Goal: Transaction & Acquisition: Subscribe to service/newsletter

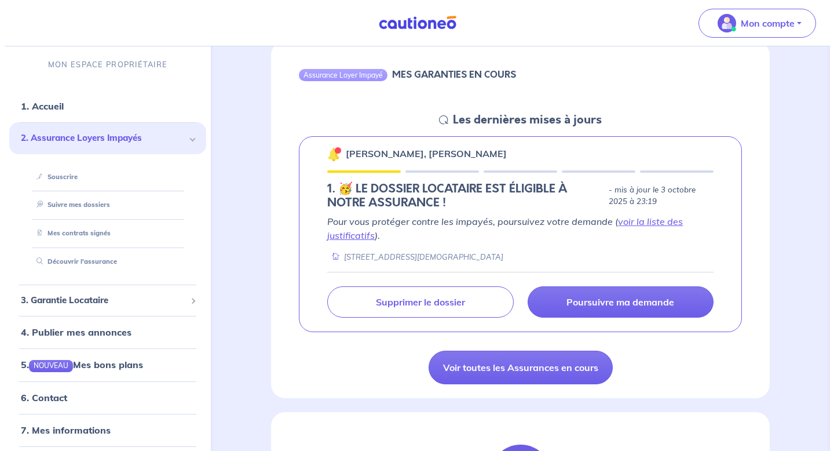
scroll to position [123, 0]
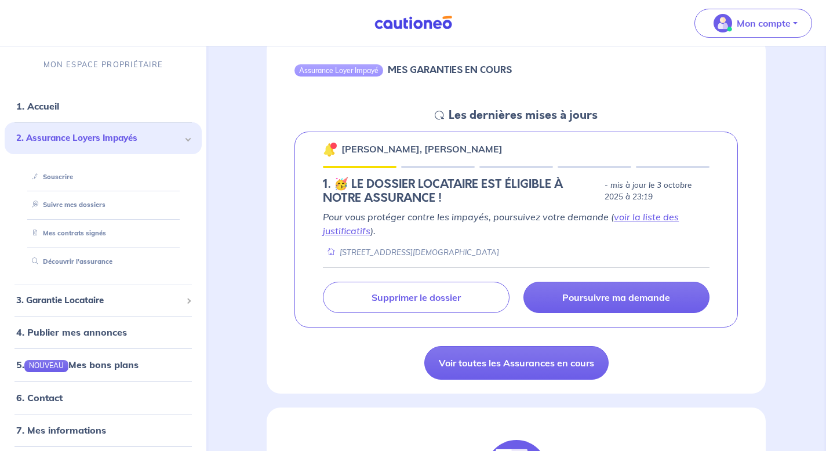
click at [459, 305] on link "Supprimer le dossier" at bounding box center [416, 297] width 186 height 31
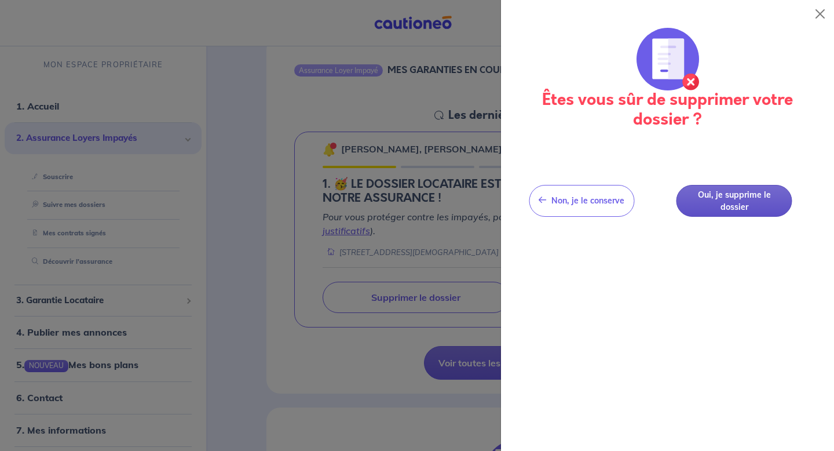
click at [724, 206] on button "Oui, je supprime le dossier" at bounding box center [735, 201] width 116 height 32
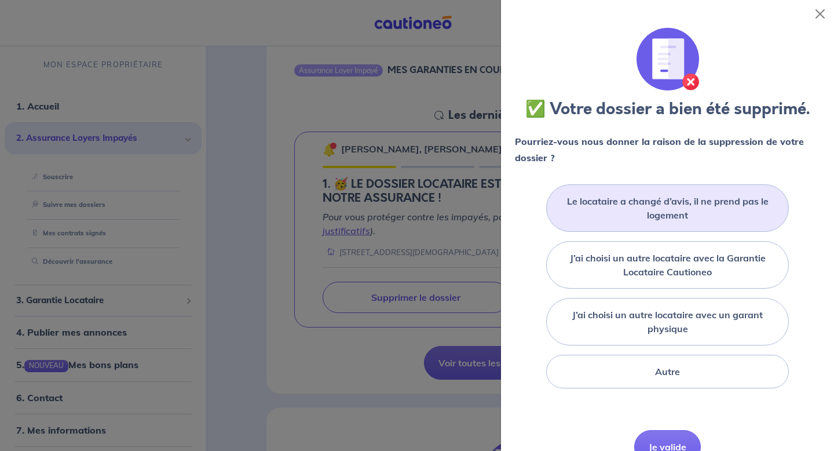
click at [660, 220] on label "Le locataire a changé d’avis, il ne prend pas le logement" at bounding box center [668, 208] width 214 height 28
click at [0, 0] on input "Le locataire a changé d’avis, il ne prend pas le logement" at bounding box center [0, 0] width 0 height 0
click at [681, 207] on label "Le locataire a changé d’avis, il ne prend pas le logement" at bounding box center [668, 208] width 214 height 28
click at [0, 0] on input "Le locataire a changé d’avis, il ne prend pas le logement" at bounding box center [0, 0] width 0 height 0
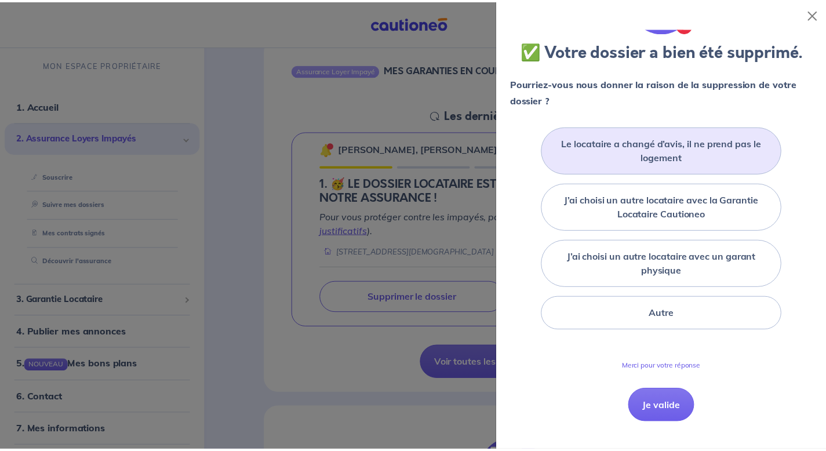
scroll to position [76, 0]
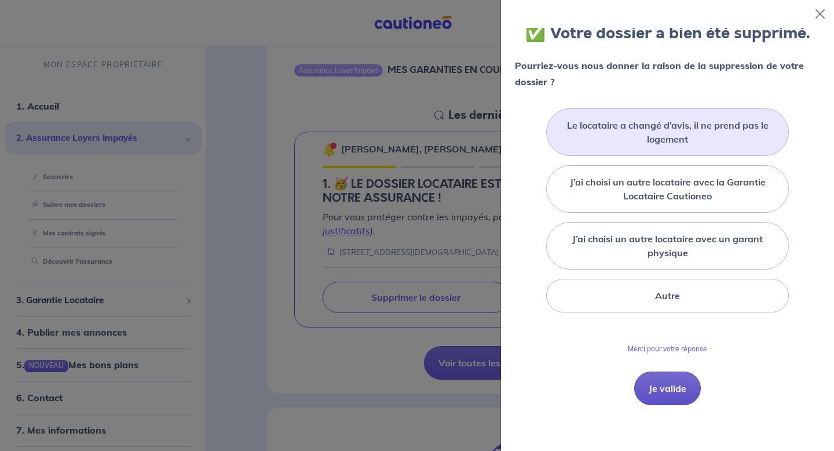
click at [666, 395] on button "Je valide" at bounding box center [667, 388] width 67 height 34
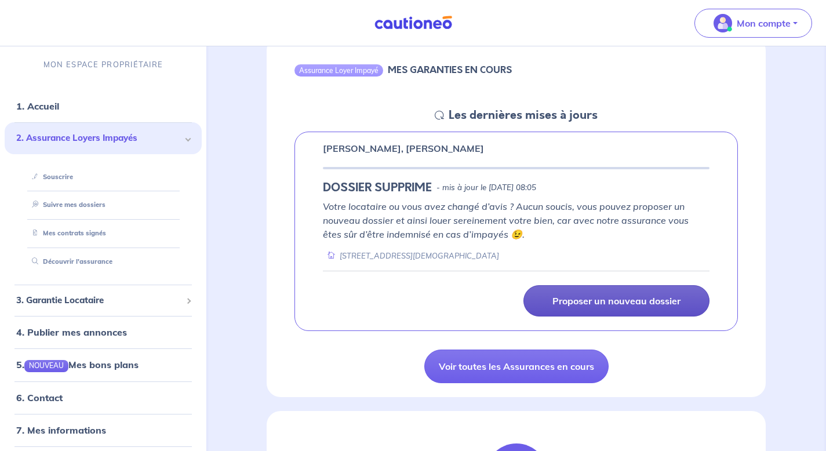
click at [561, 301] on p "Proposer un nouveau dossier" at bounding box center [616, 301] width 128 height 12
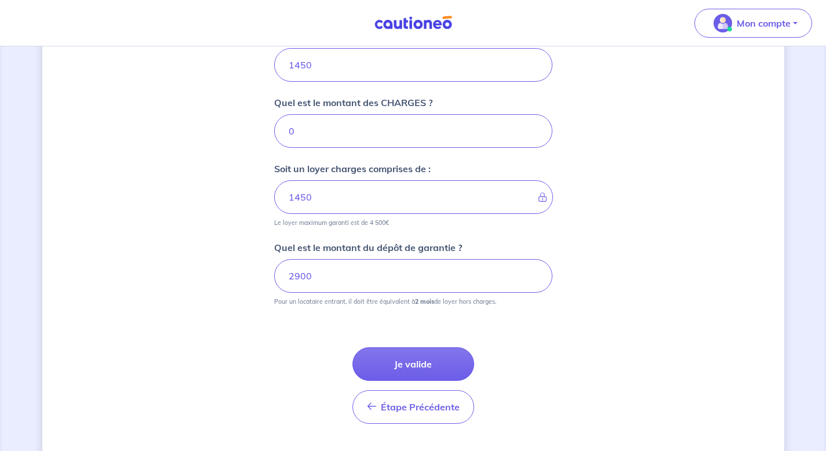
scroll to position [504, 0]
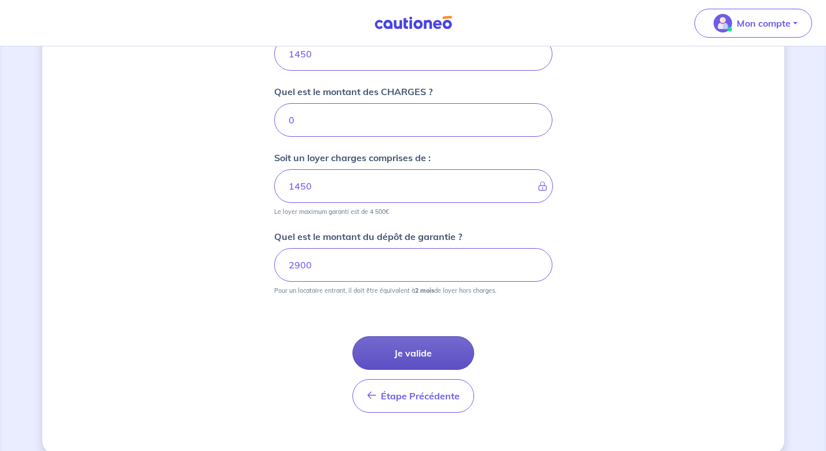
click at [390, 346] on button "Je valide" at bounding box center [413, 353] width 122 height 34
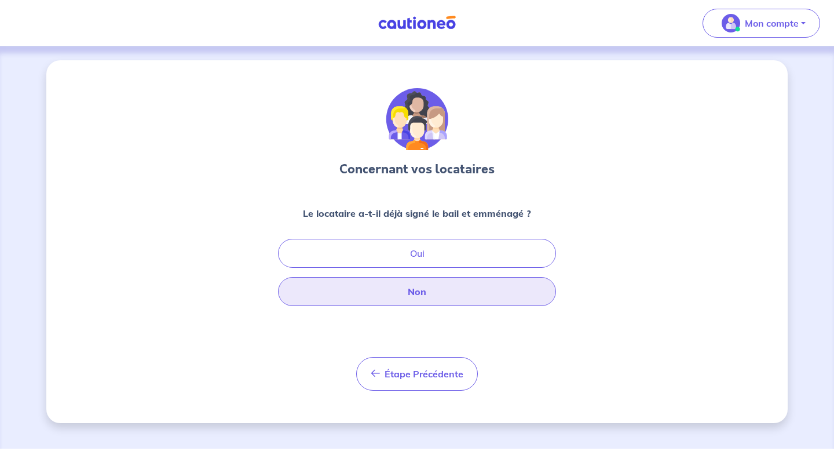
click at [387, 297] on button "Non" at bounding box center [417, 291] width 278 height 29
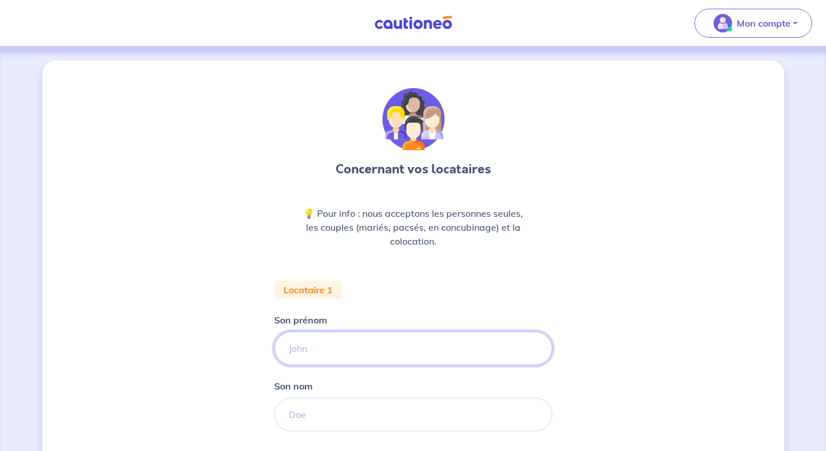
click at [321, 353] on input "Son prénom" at bounding box center [413, 348] width 278 height 34
type input "Jeremie"
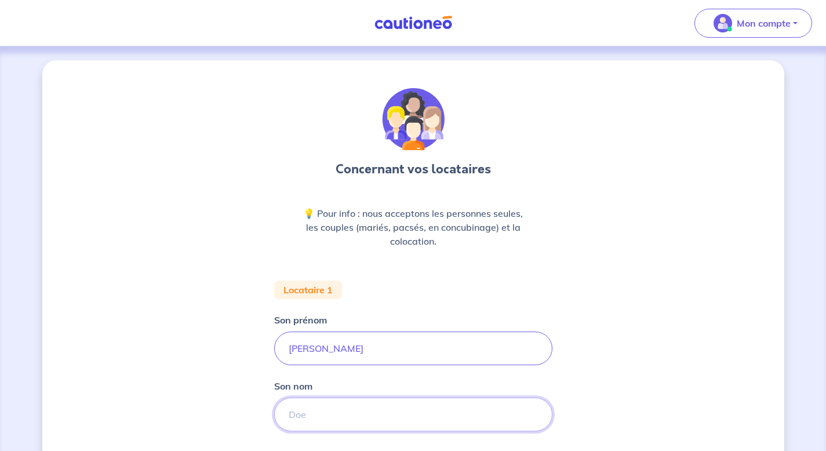
click at [323, 415] on input "Son nom" at bounding box center [413, 414] width 278 height 34
type input "Chapuis"
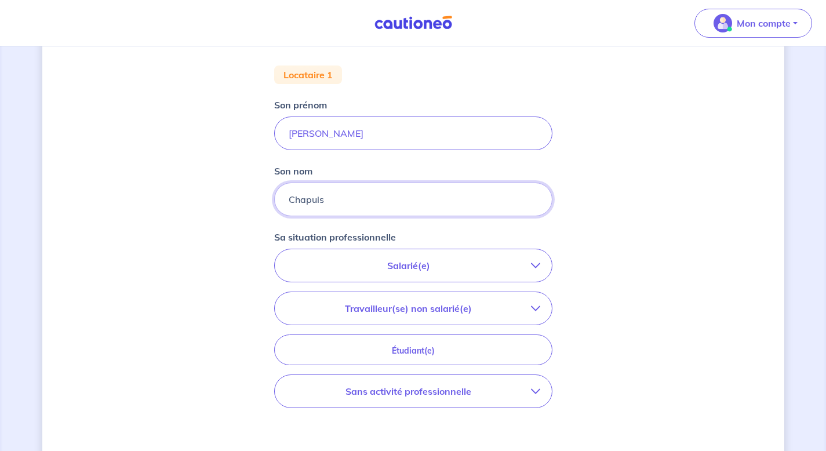
scroll to position [217, 0]
click at [538, 306] on icon "button" at bounding box center [535, 306] width 9 height 9
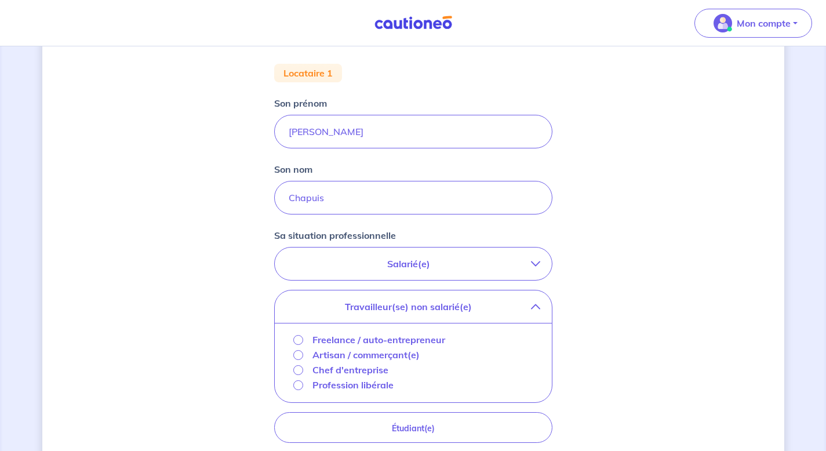
click at [330, 370] on p "Chef d'entreprise" at bounding box center [350, 370] width 76 height 14
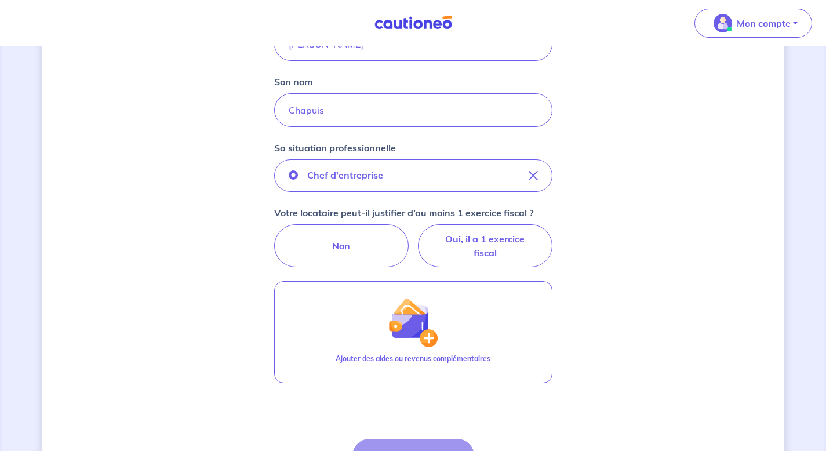
scroll to position [308, 0]
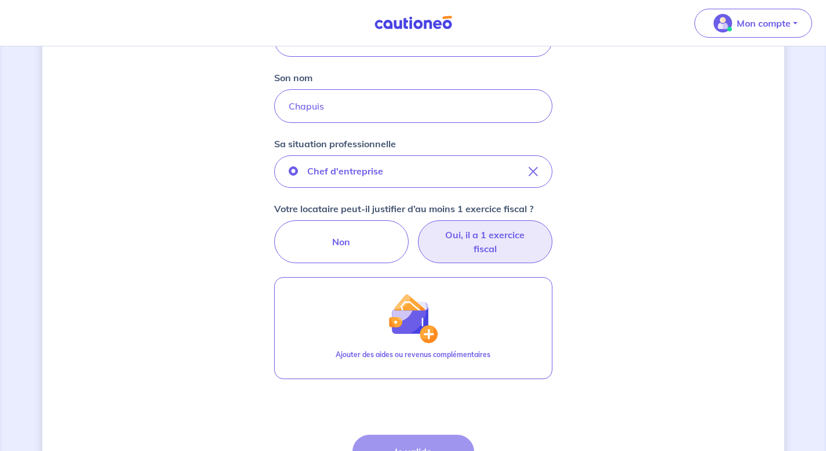
click at [488, 247] on label "Oui, il a 1 exercice fiscal" at bounding box center [485, 241] width 134 height 43
click at [417, 228] on input "Oui, il a 1 exercice fiscal" at bounding box center [413, 224] width 8 height 8
radio input "true"
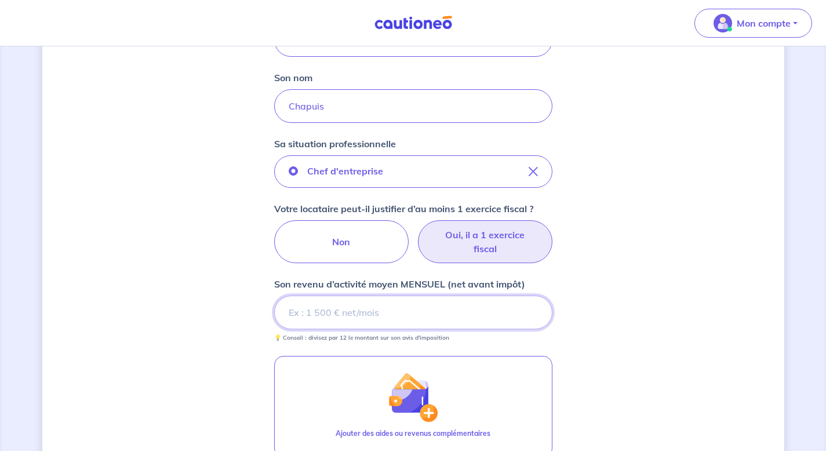
click at [362, 316] on input "Son revenu d’activité moyen MENSUEL (net avant impôt)" at bounding box center [413, 313] width 278 height 34
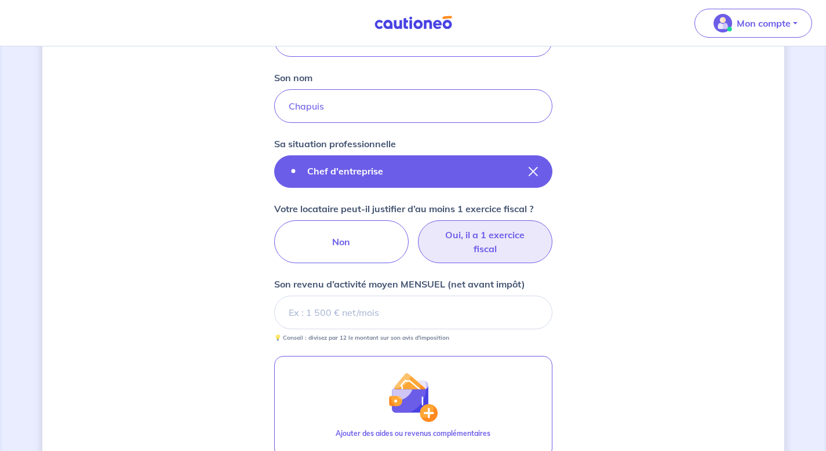
click at [530, 170] on icon "button" at bounding box center [532, 171] width 9 height 9
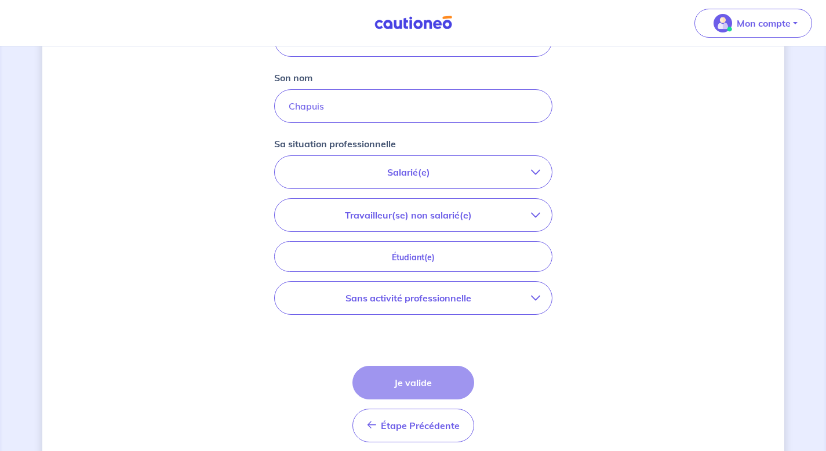
click at [529, 210] on p "Travailleur(se) non salarié(e)" at bounding box center [408, 215] width 245 height 14
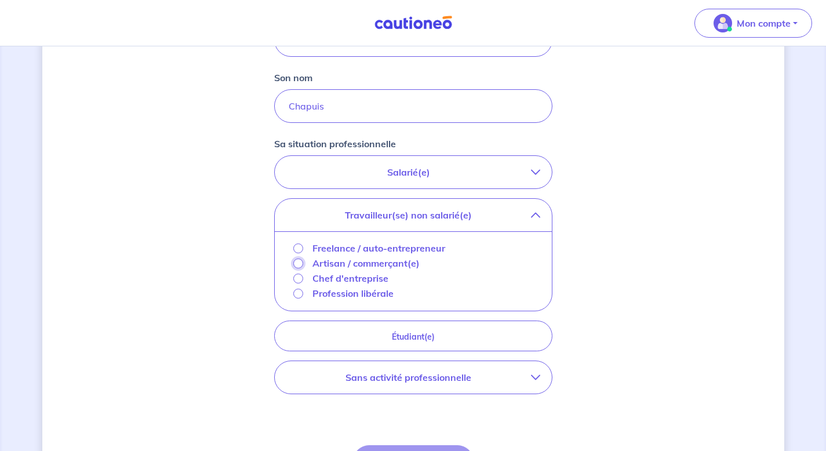
click at [297, 264] on input "Artisan / commerçant(e)" at bounding box center [298, 263] width 10 height 10
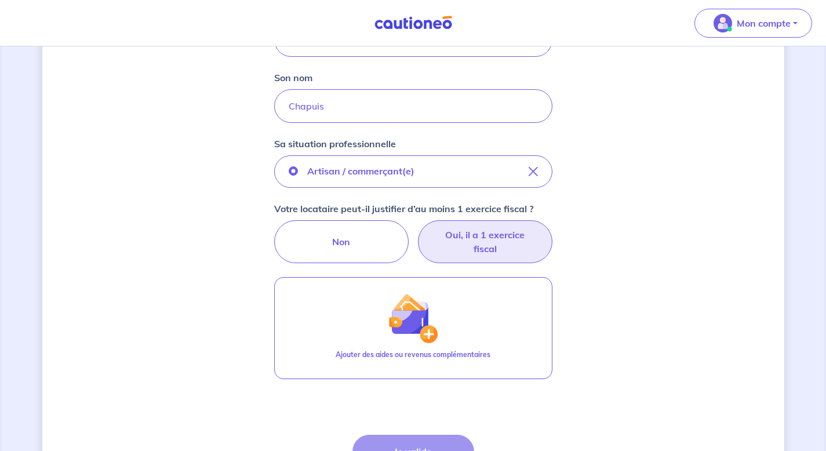
click at [481, 250] on label "Oui, il a 1 exercice fiscal" at bounding box center [485, 241] width 134 height 43
click at [417, 228] on input "Oui, il a 1 exercice fiscal" at bounding box center [413, 224] width 8 height 8
radio input "true"
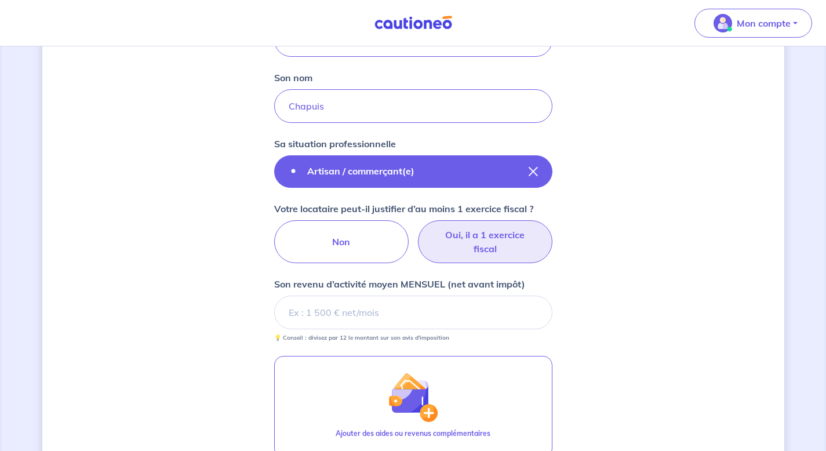
click at [530, 173] on icon "button" at bounding box center [532, 171] width 9 height 9
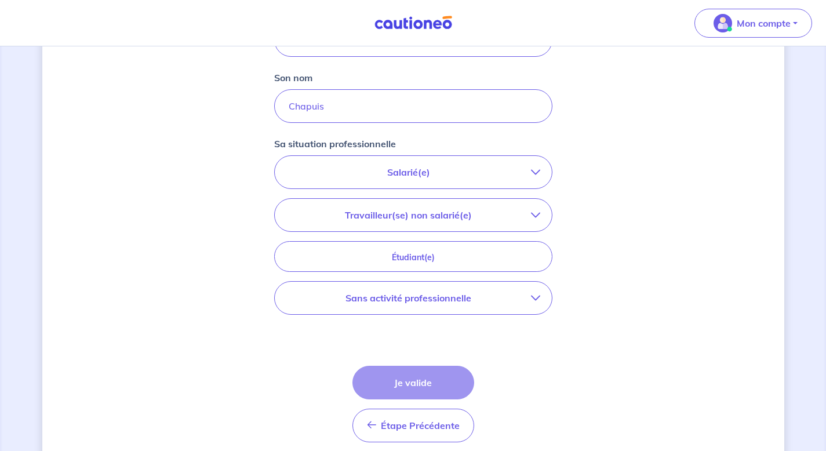
click at [431, 176] on p "Salarié(e)" at bounding box center [408, 172] width 245 height 14
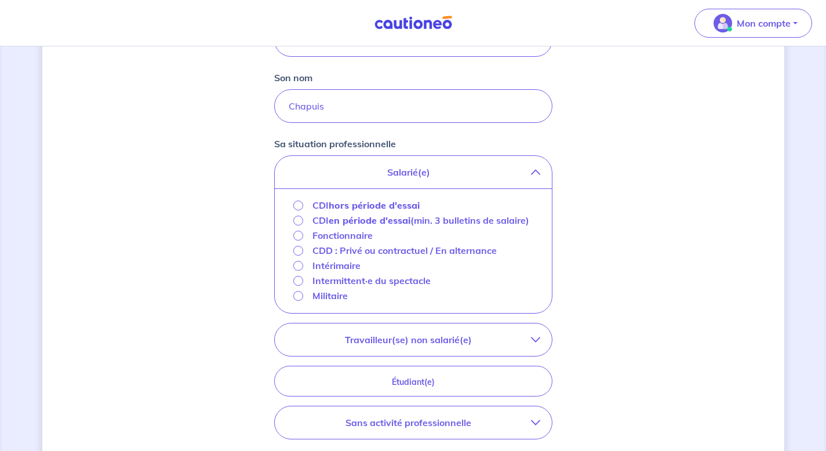
click at [425, 344] on button "Travailleur(se) non salarié(e)" at bounding box center [413, 339] width 277 height 32
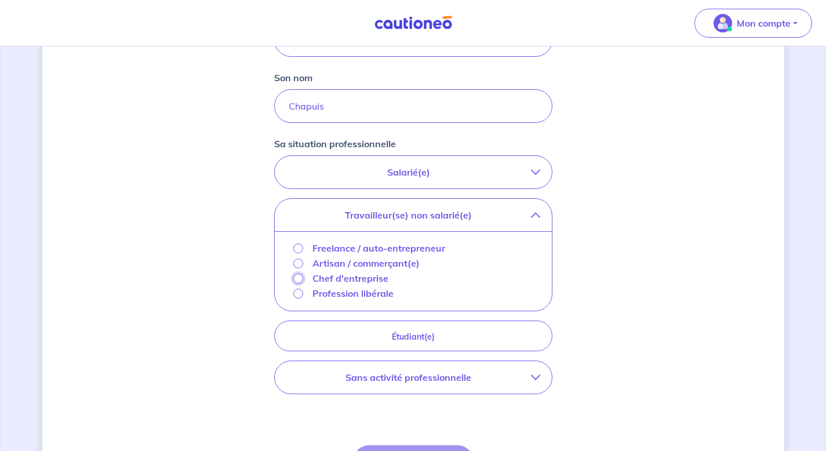
click at [297, 280] on input "Chef d'entreprise" at bounding box center [298, 278] width 10 height 10
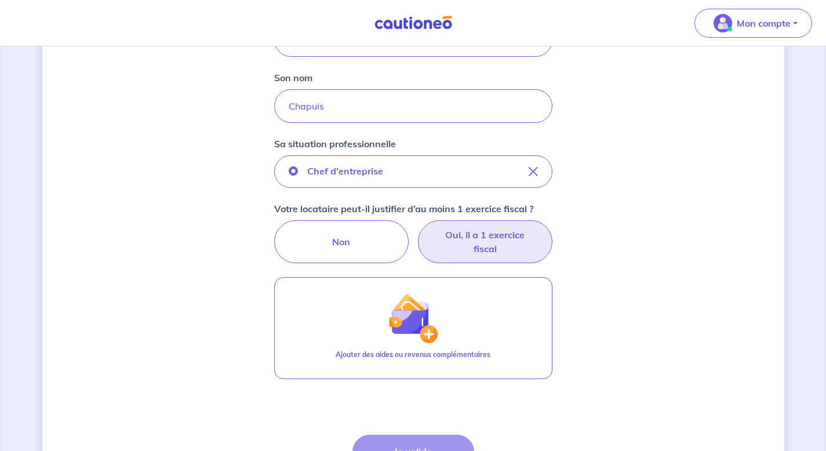
click at [519, 238] on label "Oui, il a 1 exercice fiscal" at bounding box center [485, 241] width 134 height 43
click at [417, 228] on input "Oui, il a 1 exercice fiscal" at bounding box center [413, 224] width 8 height 8
radio input "true"
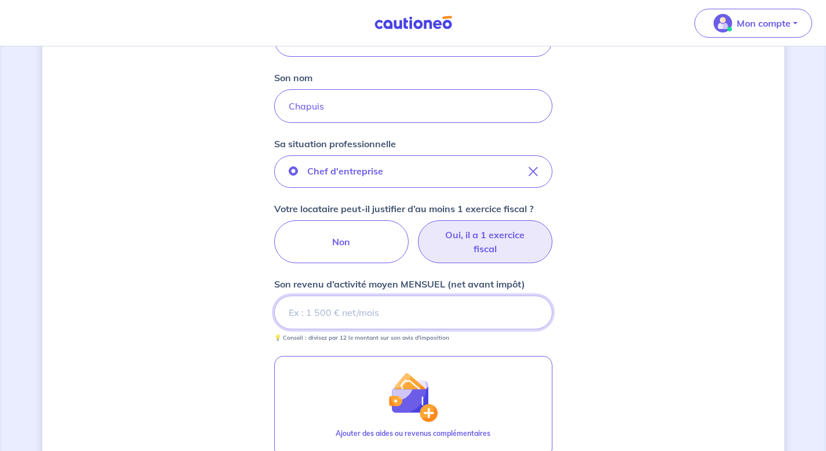
click at [405, 313] on input "Son revenu d’activité moyen MENSUEL (net avant impôt)" at bounding box center [413, 313] width 278 height 34
click at [308, 321] on input "Son revenu d’activité moyen MENSUEL (net avant impôt)" at bounding box center [413, 313] width 278 height 34
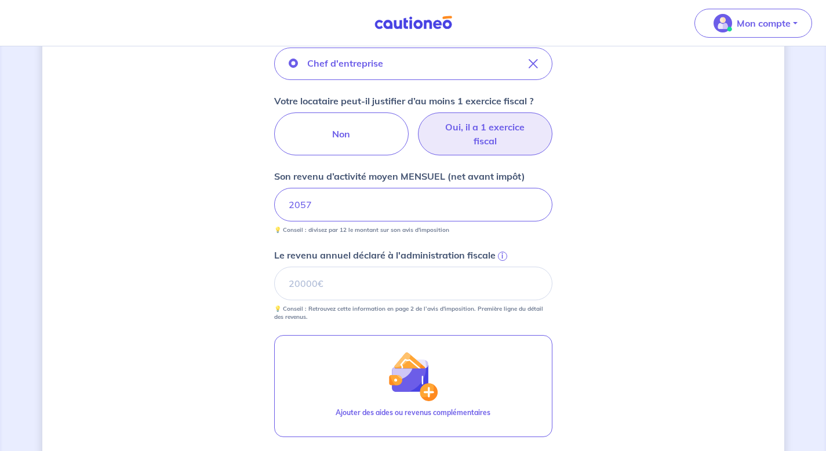
scroll to position [417, 0]
click at [380, 287] on input "Le revenu annuel déclaré à l'administration fiscale i" at bounding box center [413, 283] width 278 height 34
click at [500, 254] on span "i" at bounding box center [502, 255] width 9 height 9
click at [500, 266] on input "Le revenu annuel déclaré à l'administration fiscale i" at bounding box center [413, 283] width 278 height 34
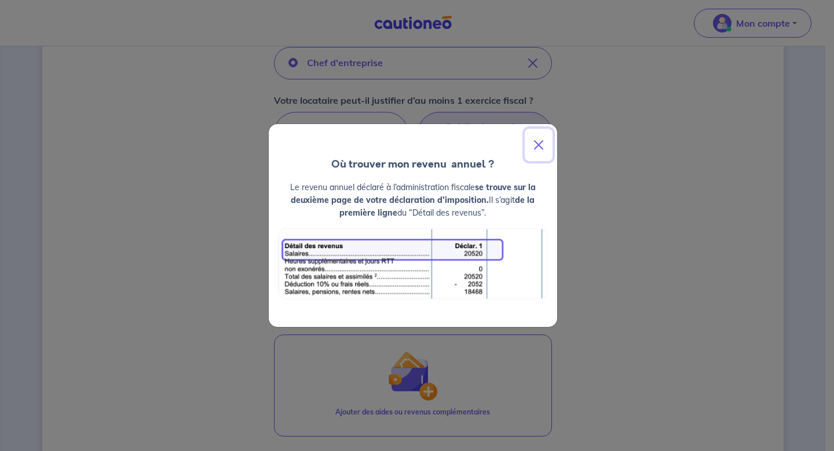
click at [538, 149] on button "Close" at bounding box center [539, 145] width 28 height 32
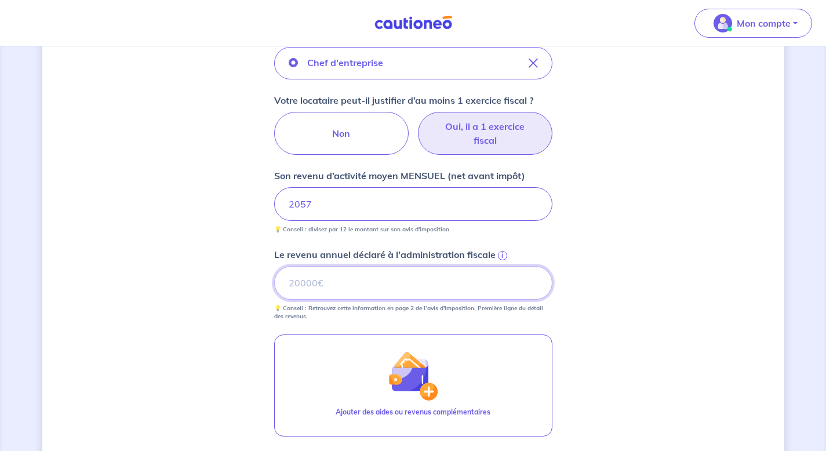
click at [349, 285] on input "Le revenu annuel déclaré à l'administration fiscale i" at bounding box center [413, 283] width 278 height 34
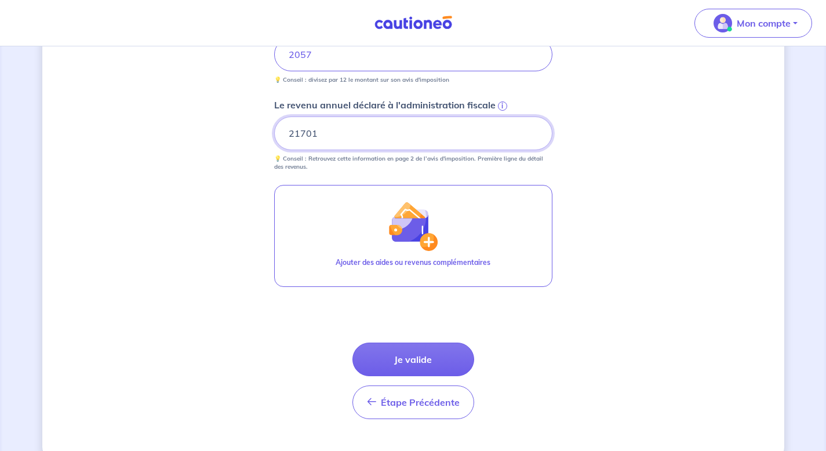
scroll to position [571, 0]
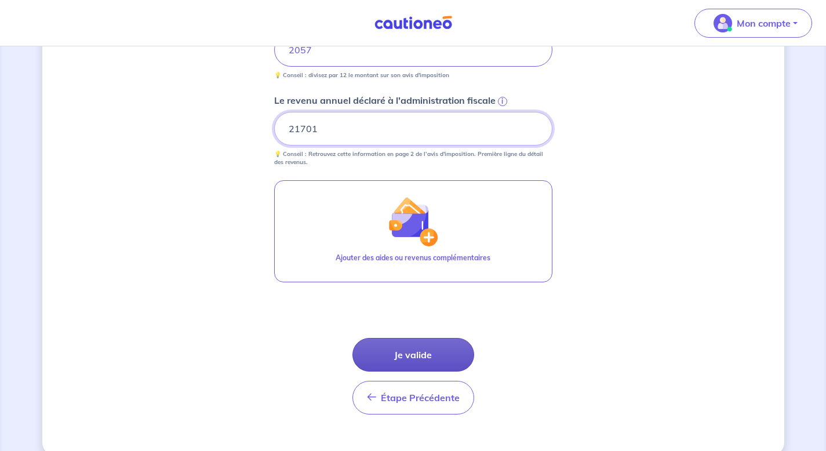
type input "21701"
click at [415, 349] on button "Je valide" at bounding box center [413, 355] width 122 height 34
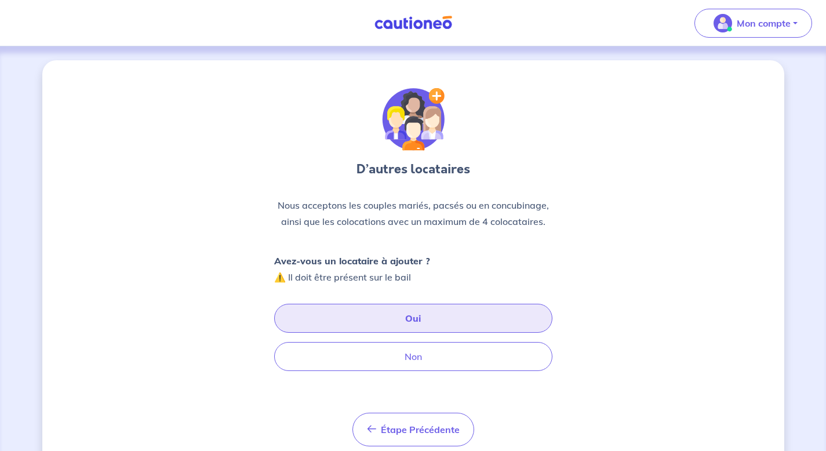
click at [401, 316] on button "Oui" at bounding box center [413, 318] width 278 height 29
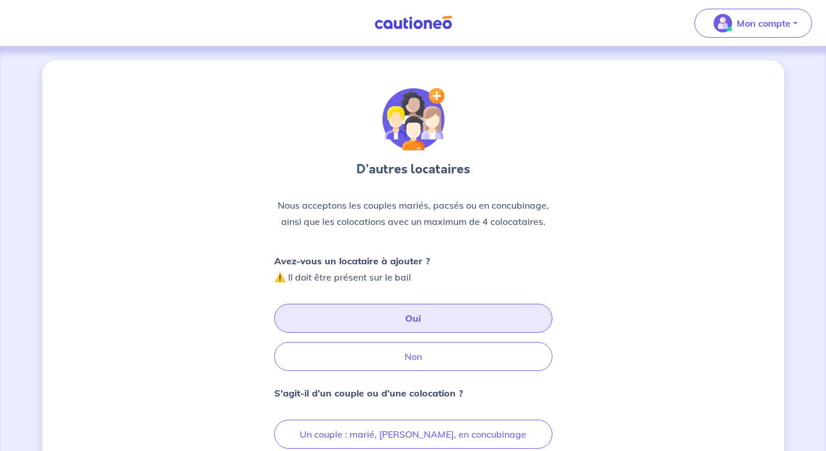
scroll to position [78, 0]
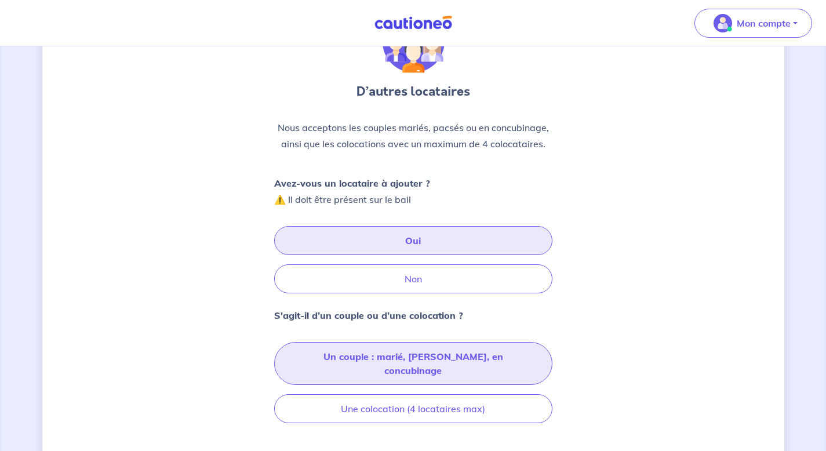
click at [360, 358] on button "Un couple : marié, pacsé, en concubinage" at bounding box center [413, 363] width 278 height 43
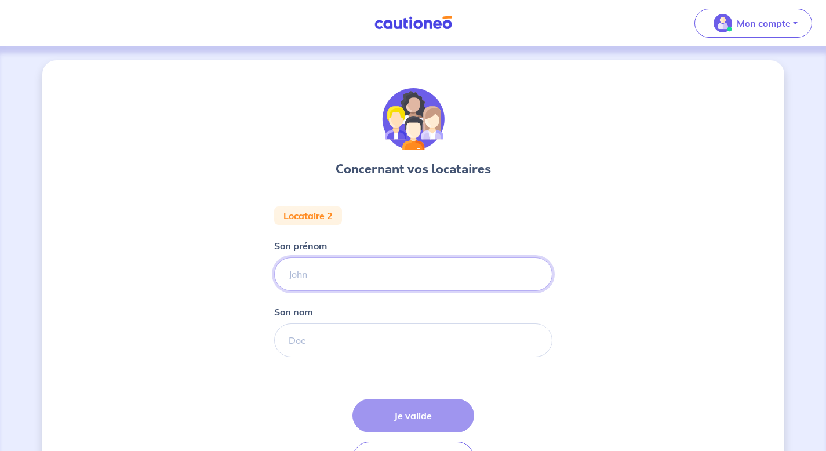
click at [311, 267] on input "Son prénom" at bounding box center [413, 274] width 278 height 34
type input "Julie"
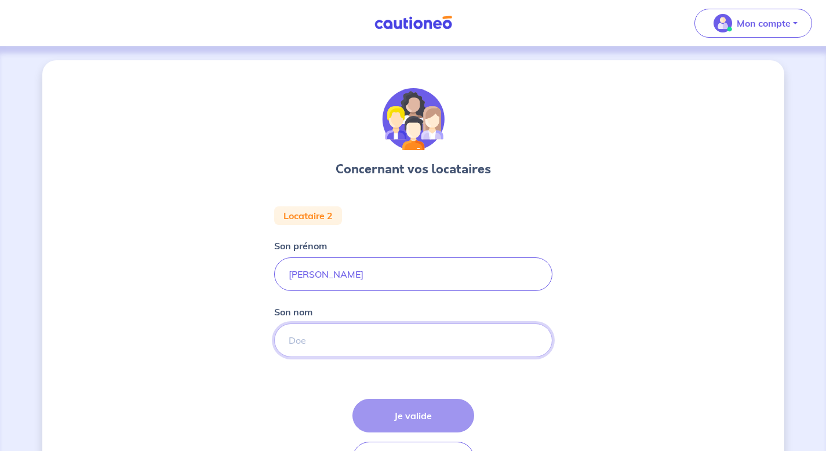
click at [329, 339] on input "Son nom" at bounding box center [413, 340] width 278 height 34
type input "Chapuis"
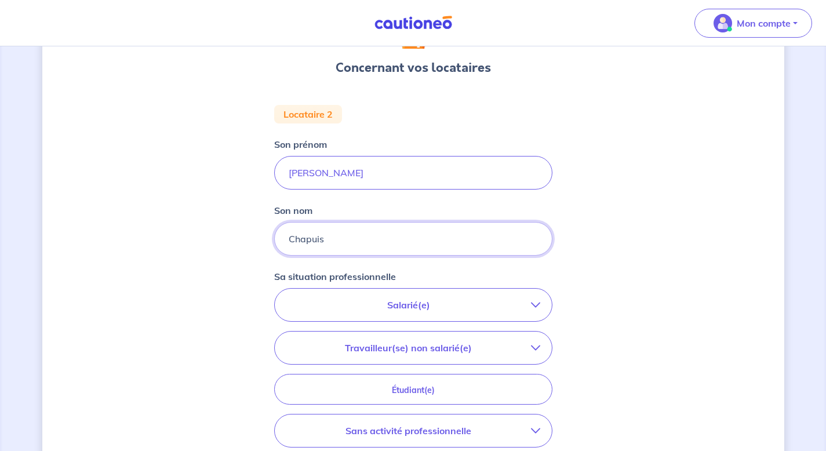
scroll to position [105, 0]
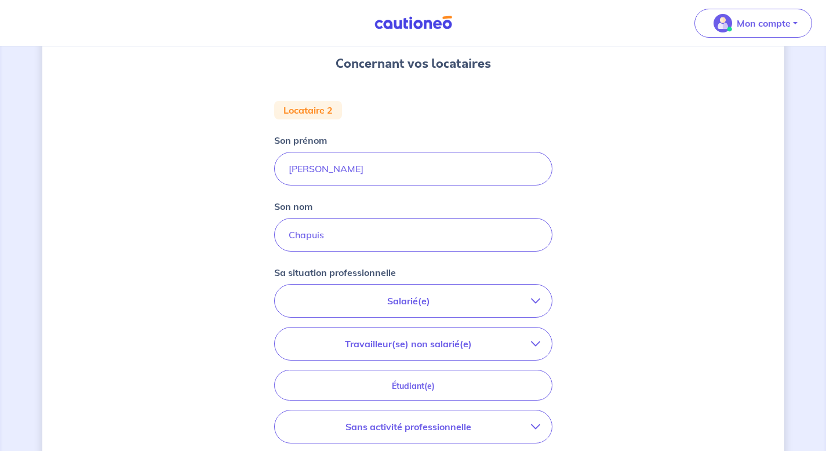
click at [380, 311] on button "Salarié(e)" at bounding box center [413, 300] width 277 height 32
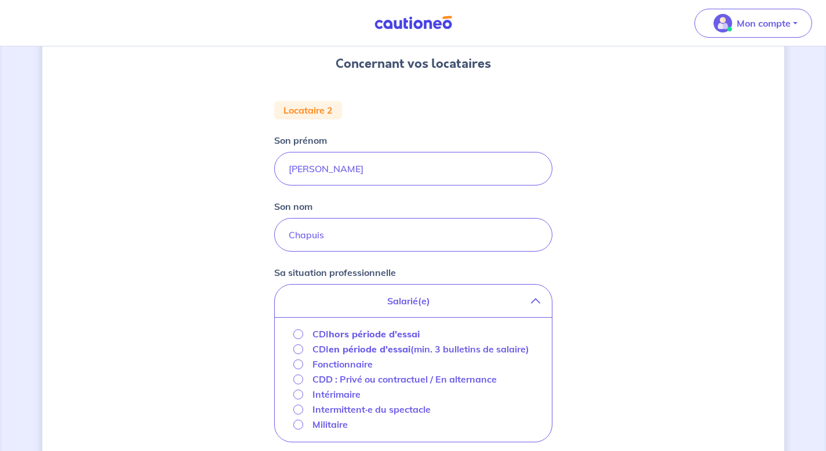
click at [360, 332] on strong "hors période d'essai" at bounding box center [374, 334] width 91 height 12
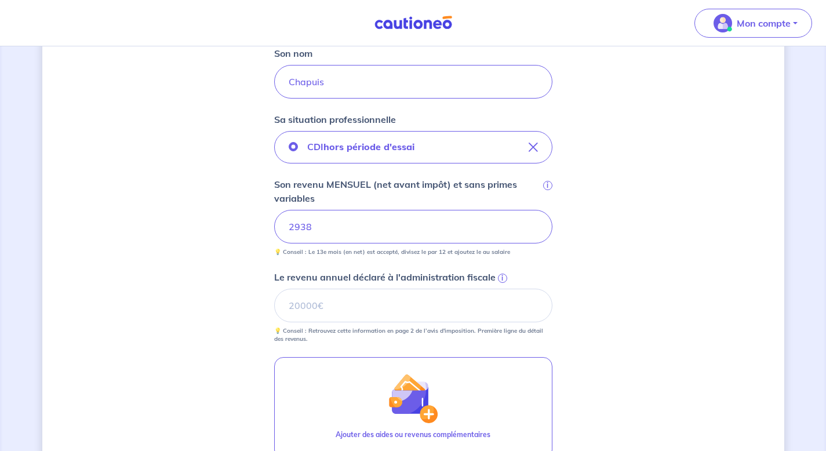
scroll to position [260, 0]
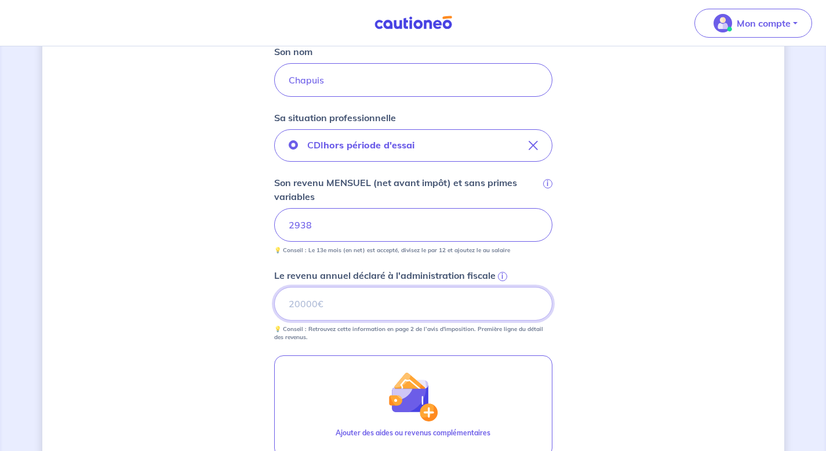
click at [318, 314] on input "Le revenu annuel déclaré à l'administration fiscale i" at bounding box center [413, 304] width 278 height 34
type input "39215"
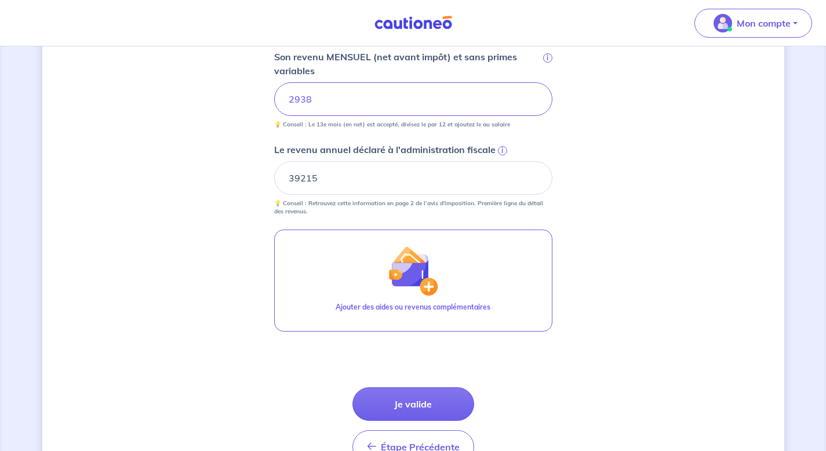
scroll to position [395, 0]
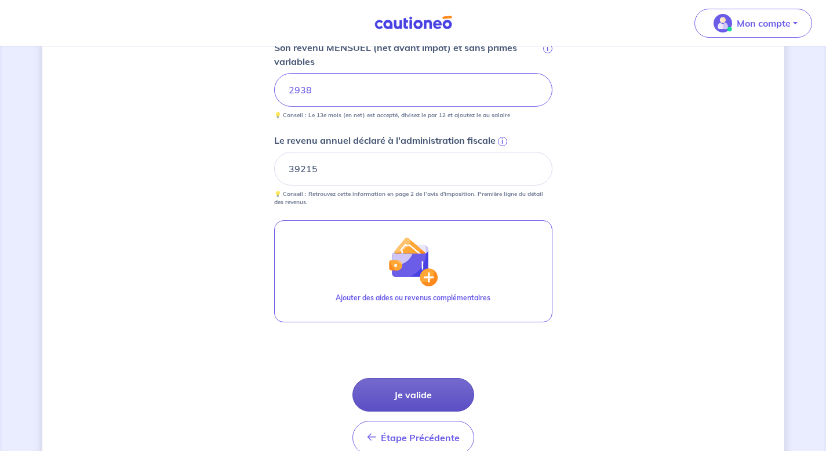
click at [408, 389] on button "Je valide" at bounding box center [413, 395] width 122 height 34
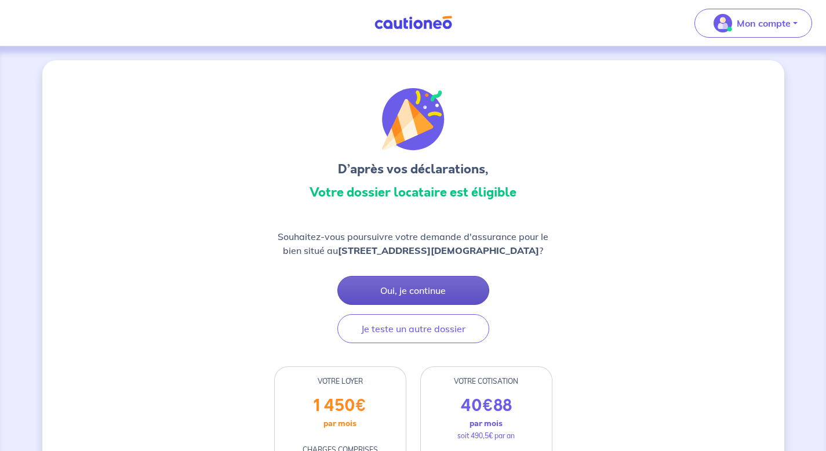
click at [387, 294] on button "Oui, je continue" at bounding box center [413, 290] width 152 height 29
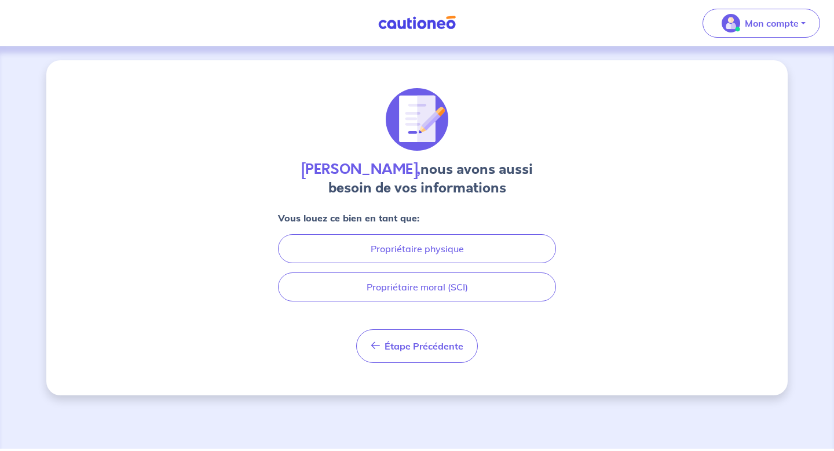
click at [423, 25] on img at bounding box center [417, 23] width 87 height 14
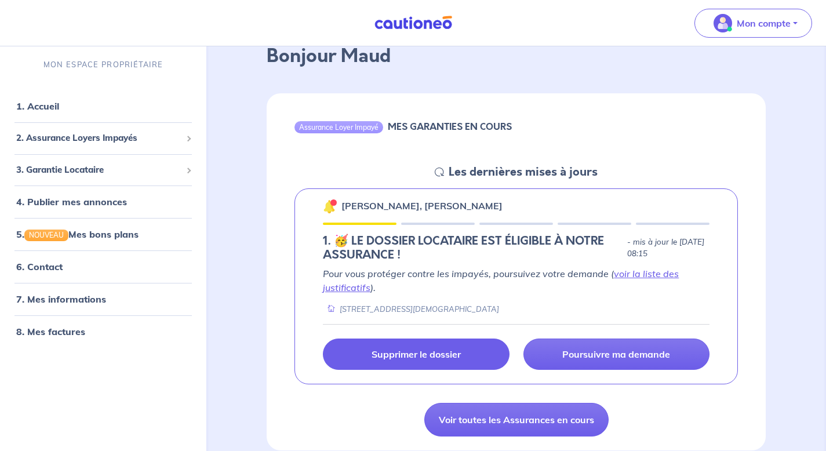
scroll to position [65, 0]
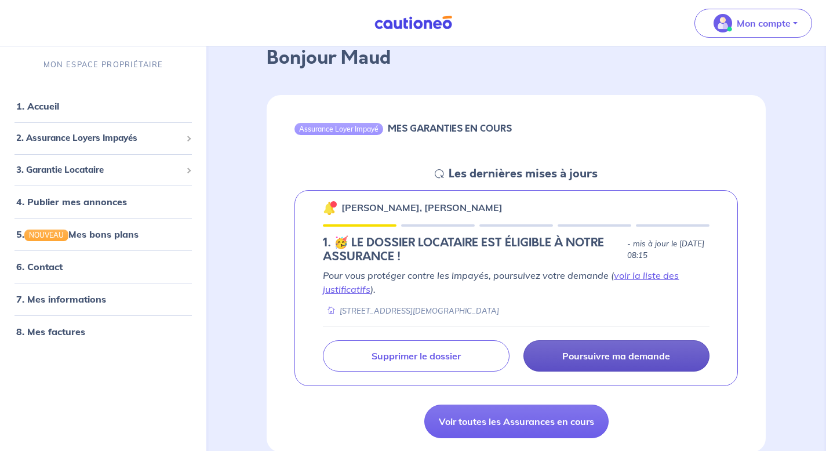
click at [553, 359] on link "Poursuivre ma demande" at bounding box center [616, 355] width 186 height 31
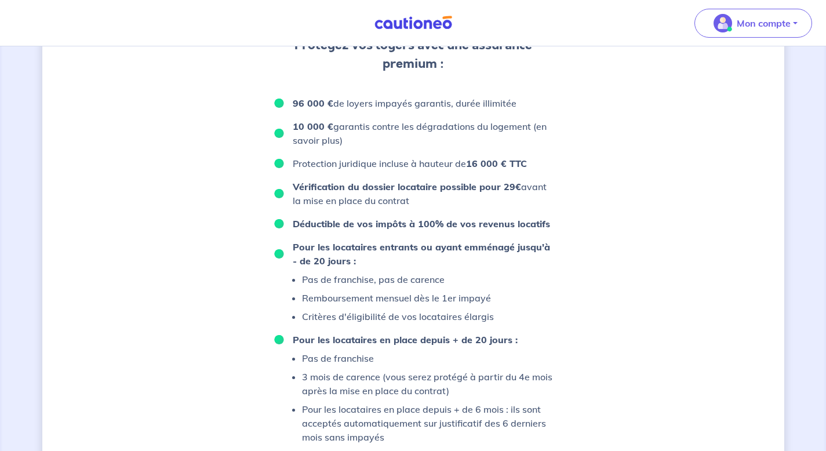
scroll to position [763, 0]
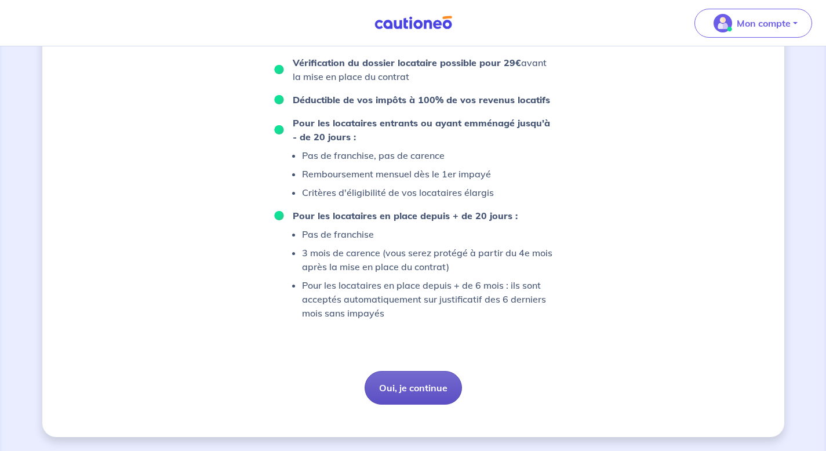
click at [386, 387] on button "Oui, je continue" at bounding box center [412, 388] width 97 height 34
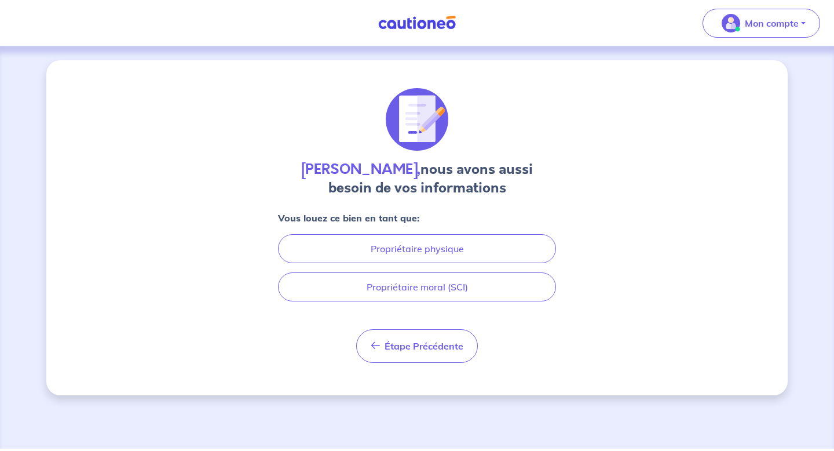
click at [395, 20] on img at bounding box center [417, 23] width 87 height 14
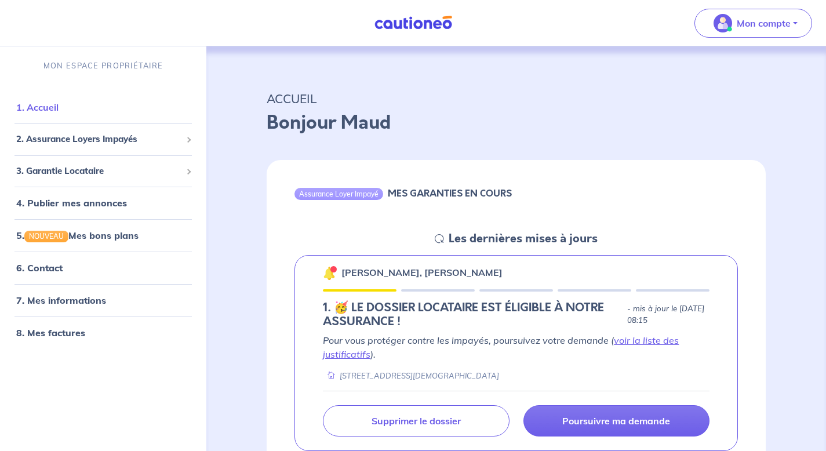
click at [59, 107] on link "1. Accueil" at bounding box center [37, 107] width 42 height 12
click at [54, 138] on span "2. Assurance Loyers Impayés" at bounding box center [98, 139] width 165 height 13
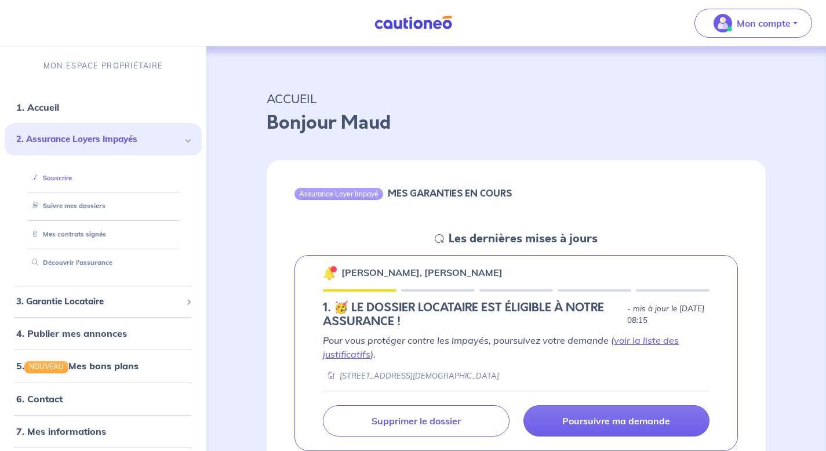
click at [54, 174] on link "Souscrire" at bounding box center [49, 178] width 45 height 8
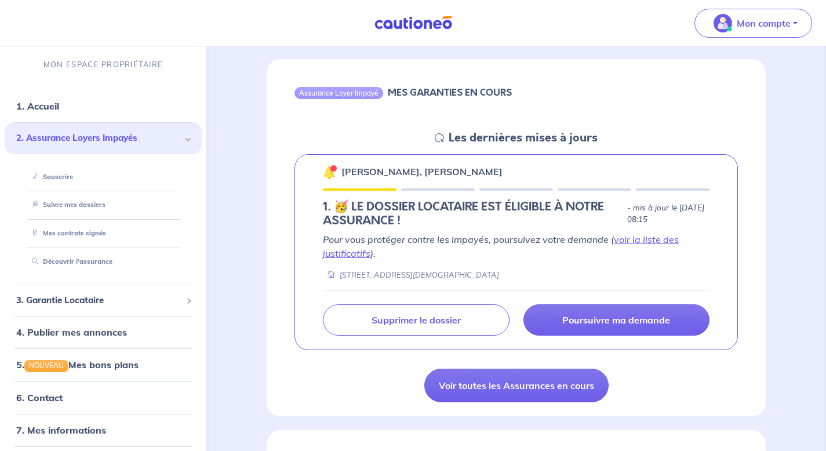
scroll to position [120, 0]
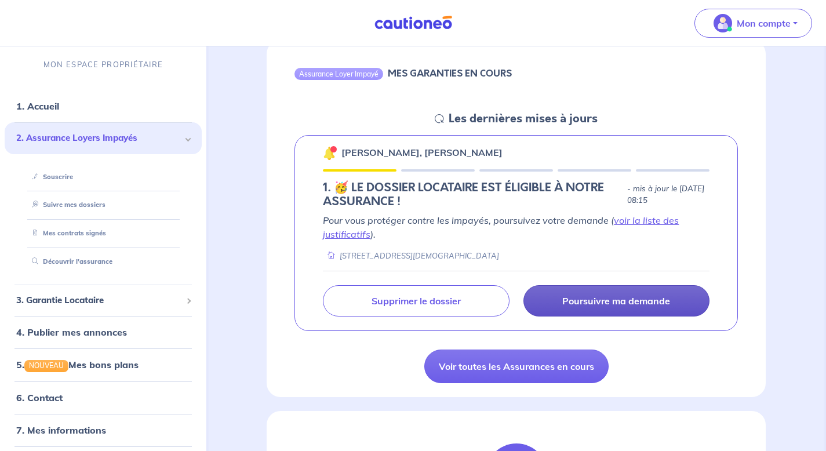
click at [550, 291] on link "Poursuivre ma demande" at bounding box center [616, 300] width 186 height 31
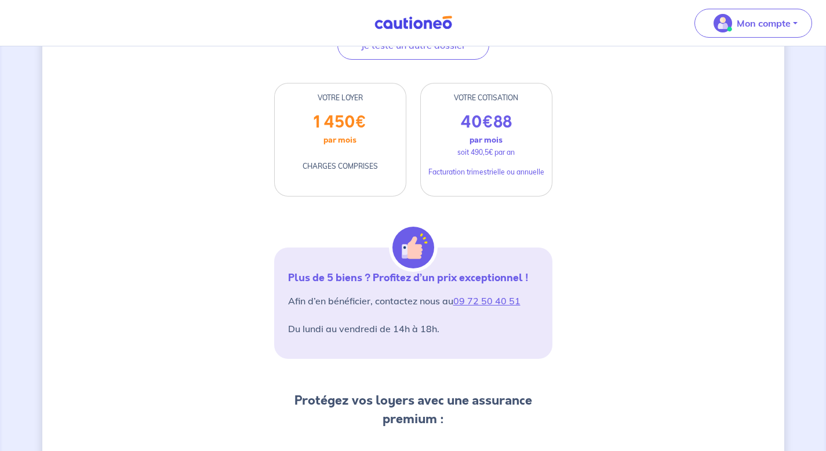
click at [429, 288] on div "Plus de 5 biens ? Profitez d’un prix exceptionnel ! Afin d’en bénéficier, conta…" at bounding box center [413, 302] width 278 height 111
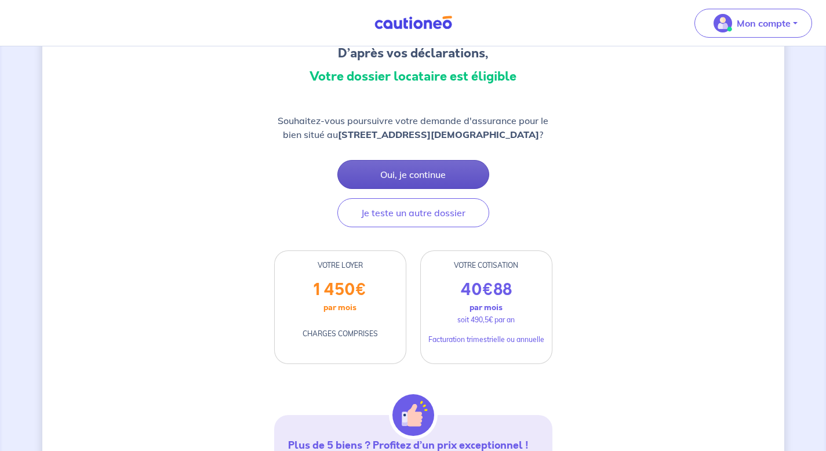
scroll to position [100, 0]
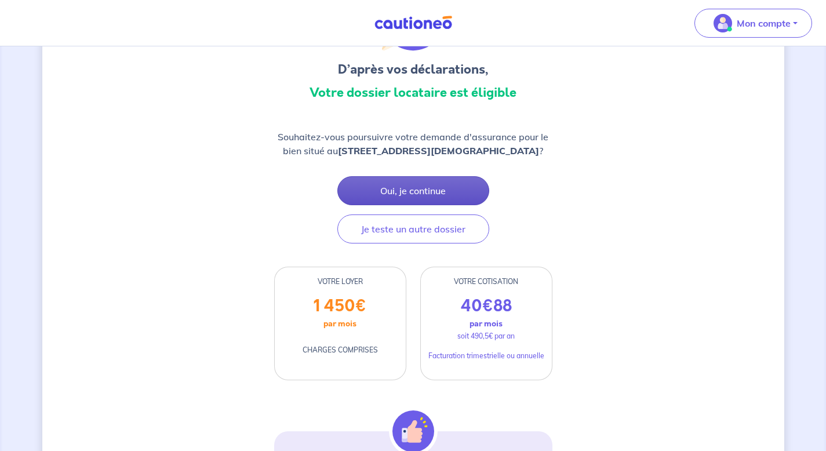
click at [426, 196] on button "Oui, je continue" at bounding box center [413, 190] width 152 height 29
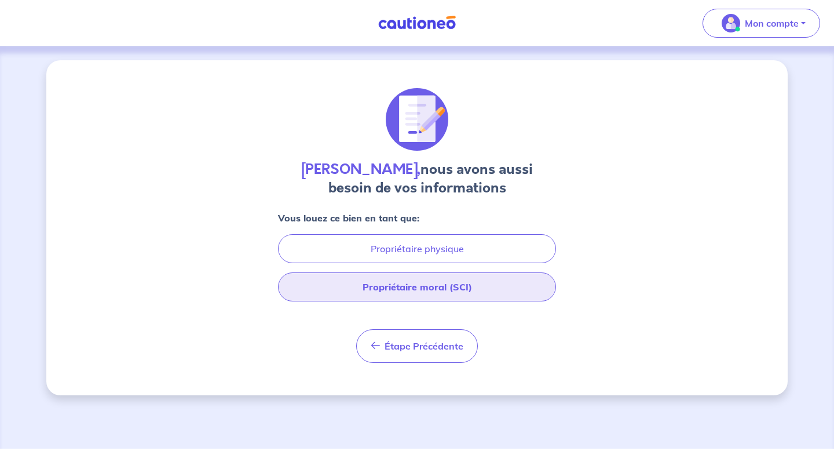
click at [439, 288] on button "Propriétaire moral (SCI)" at bounding box center [417, 286] width 278 height 29
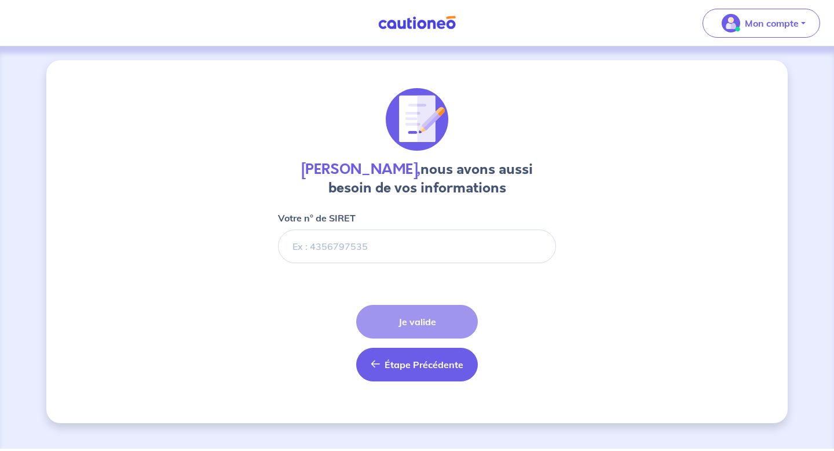
click at [377, 365] on icon "button" at bounding box center [375, 363] width 9 height 9
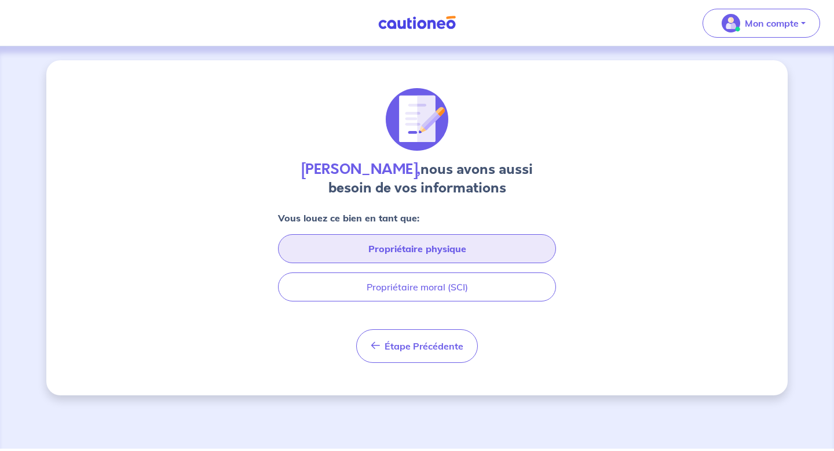
click at [381, 248] on button "Propriétaire physique" at bounding box center [417, 248] width 278 height 29
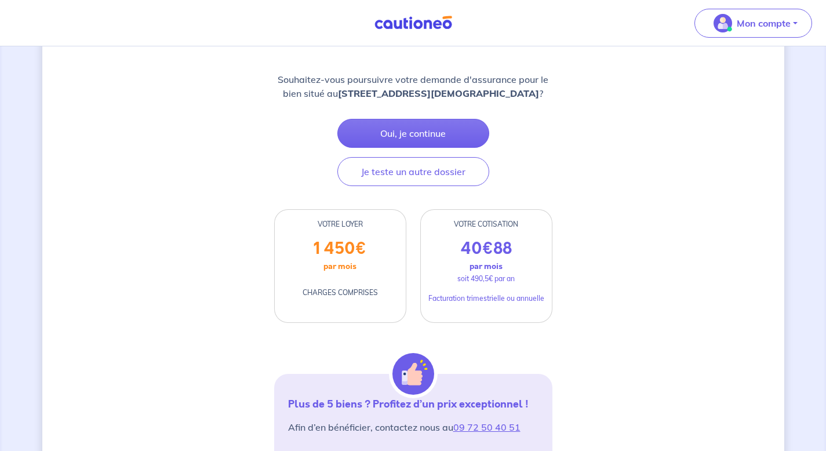
scroll to position [136, 0]
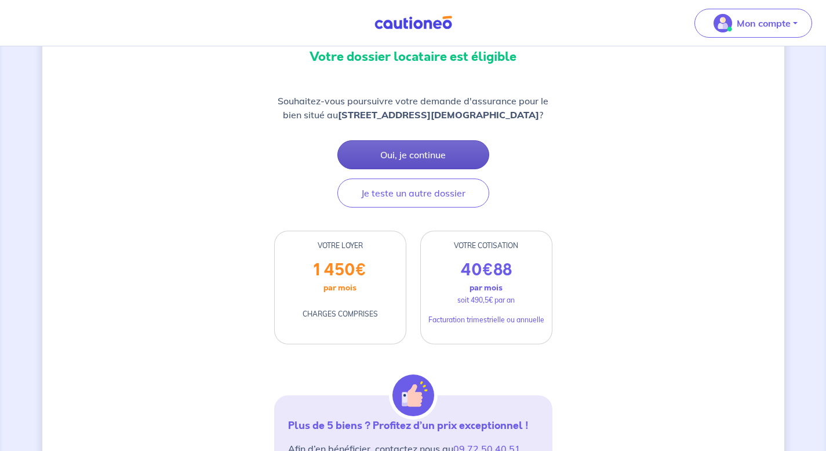
click at [385, 143] on button "Oui, je continue" at bounding box center [413, 154] width 152 height 29
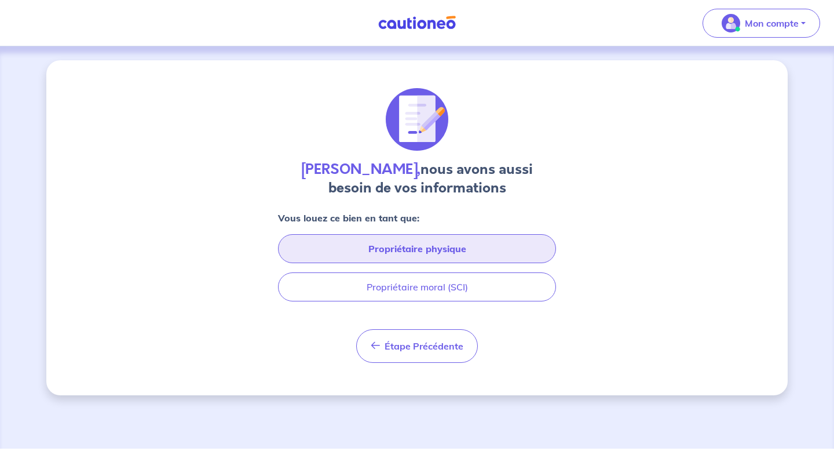
click at [320, 251] on button "Propriétaire physique" at bounding box center [417, 248] width 278 height 29
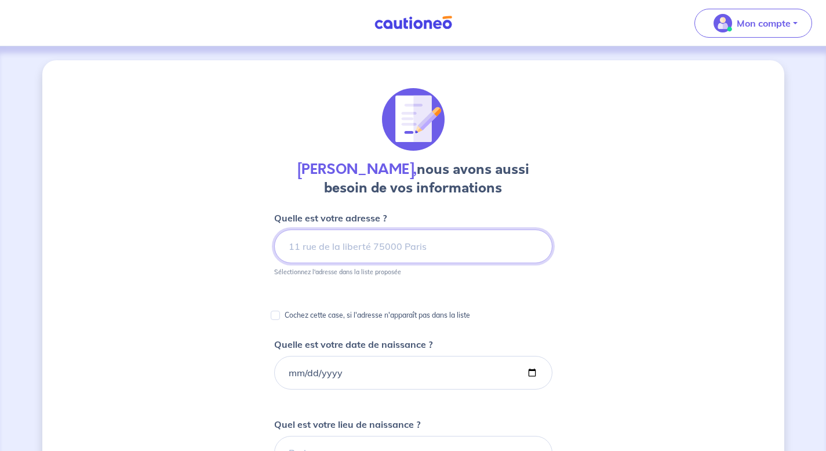
click at [302, 245] on input at bounding box center [413, 246] width 278 height 34
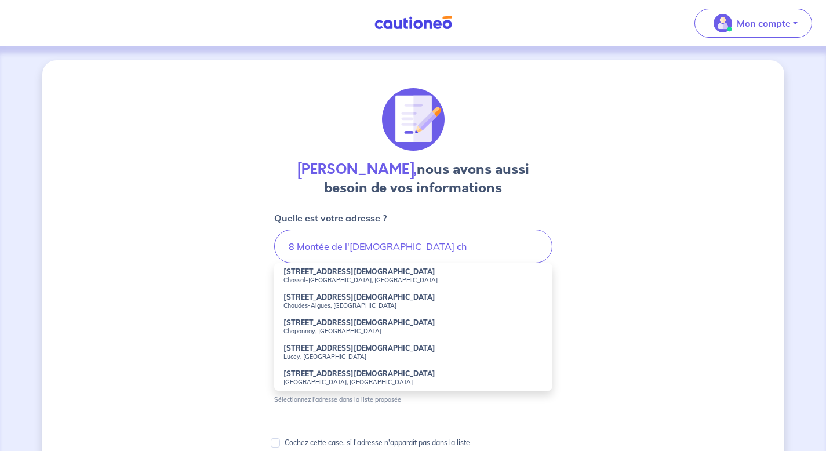
click at [297, 323] on strong "8 Montée de l'Église" at bounding box center [359, 322] width 152 height 9
type input "8 Montée de l'Église, Chaponnay, France"
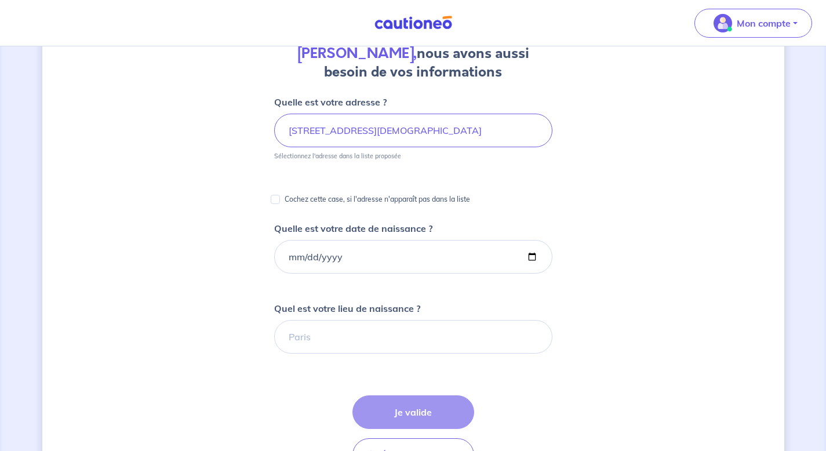
scroll to position [124, 0]
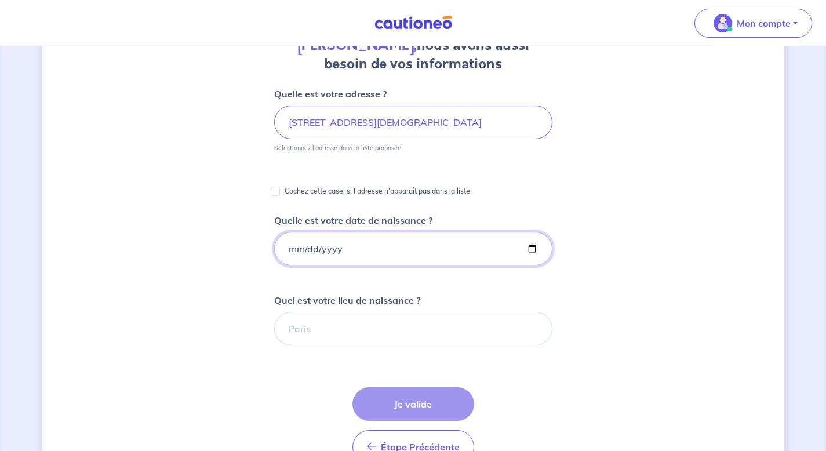
click at [295, 254] on input "Quelle est votre date de naissance ?" at bounding box center [413, 249] width 278 height 34
click at [528, 250] on input "Quelle est votre date de naissance ?" at bounding box center [413, 249] width 278 height 34
click at [345, 244] on input "2007-09-08" at bounding box center [413, 249] width 278 height 34
click at [530, 248] on input "2007-09-08" at bounding box center [413, 249] width 278 height 34
type input "1992-09-08"
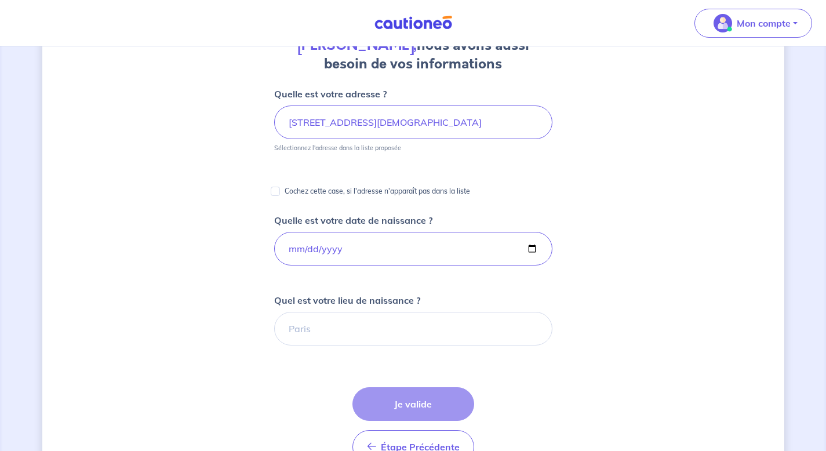
click at [199, 341] on div "Maud Veglia, nous avons aussi besoin de vos informations Quelle est votre adres…" at bounding box center [413, 311] width 742 height 750
click at [326, 329] on input "Quel est votre lieu de naissance ?" at bounding box center [413, 329] width 278 height 34
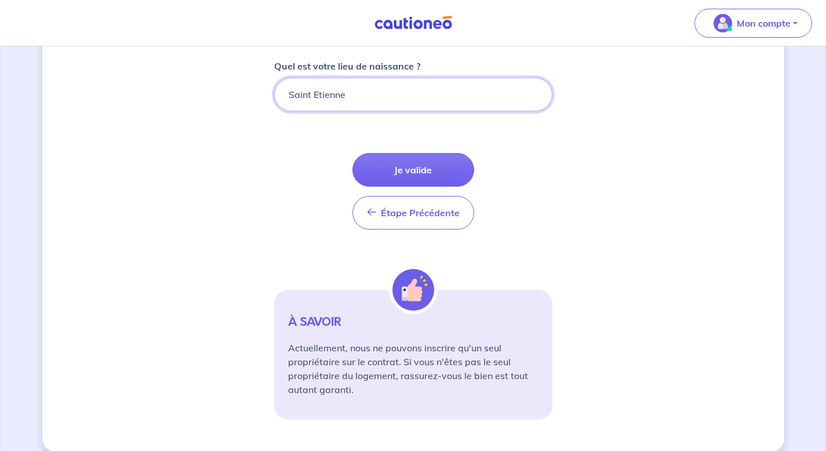
scroll to position [356, 0]
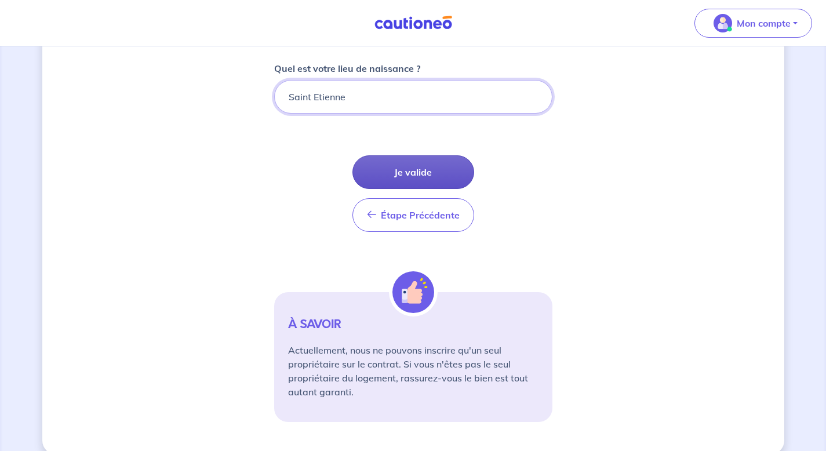
type input "Saint Etienne"
click at [382, 177] on button "Je valide" at bounding box center [413, 172] width 122 height 34
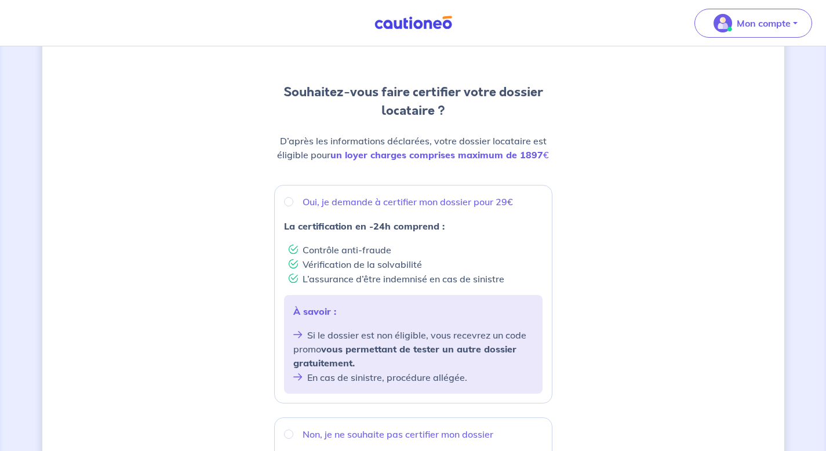
scroll to position [92, 0]
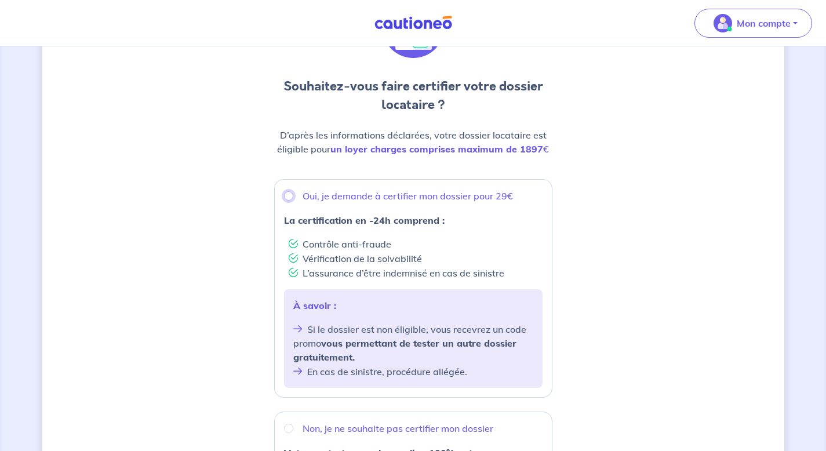
click at [287, 198] on input "Oui, je demande à certifier mon dossier pour 29€" at bounding box center [288, 195] width 9 height 9
radio input "true"
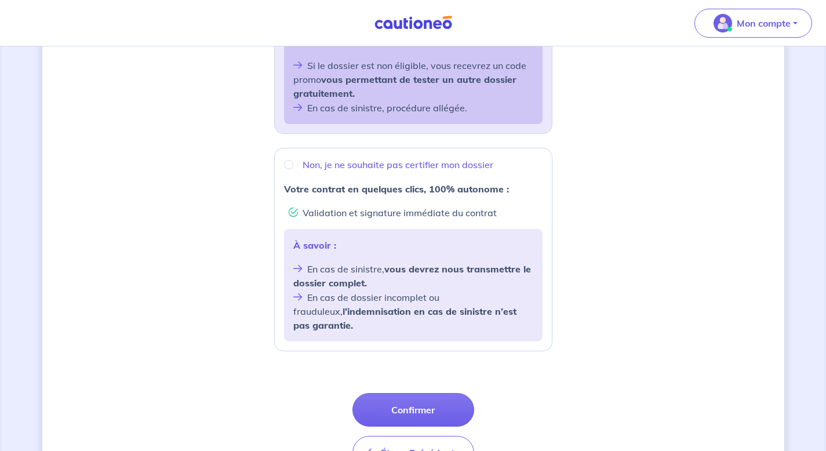
scroll to position [416, 0]
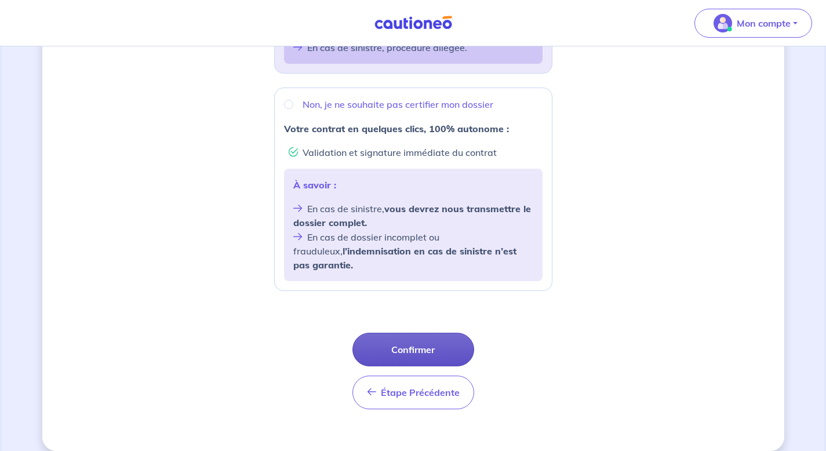
click at [392, 340] on button "Confirmer" at bounding box center [413, 350] width 122 height 34
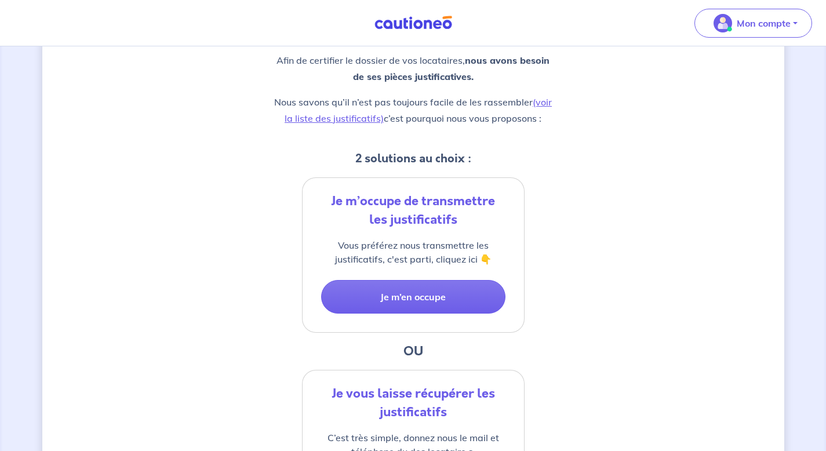
scroll to position [112, 0]
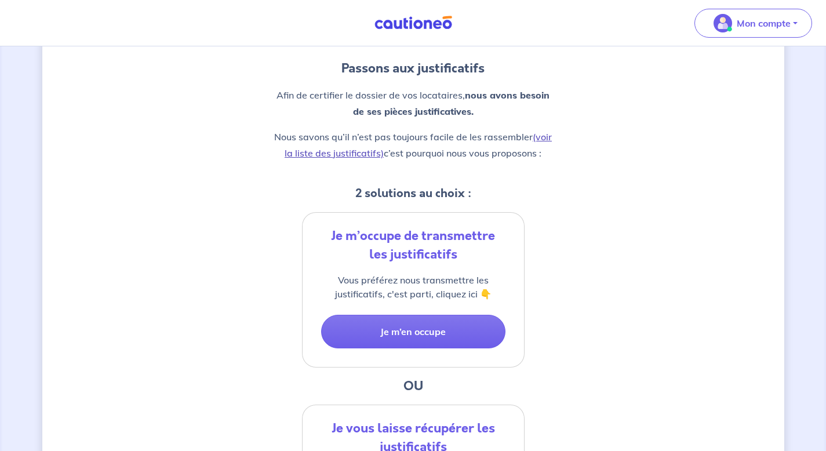
click at [363, 152] on link "(voir la liste des justificatifs)" at bounding box center [417, 145] width 267 height 28
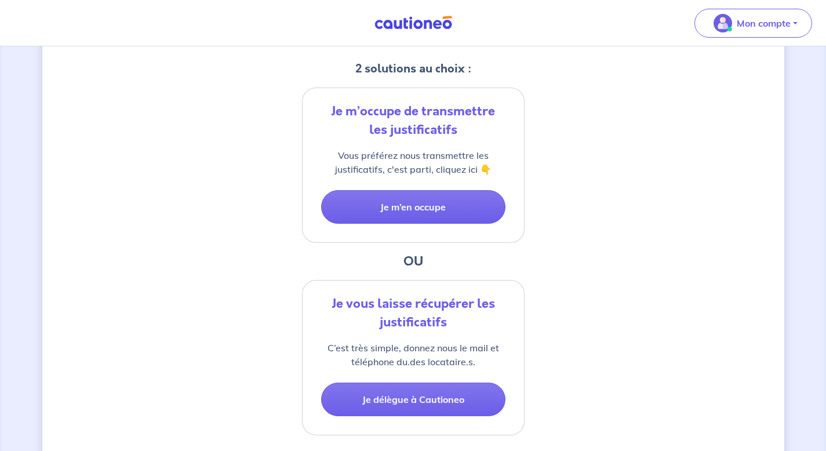
scroll to position [238, 0]
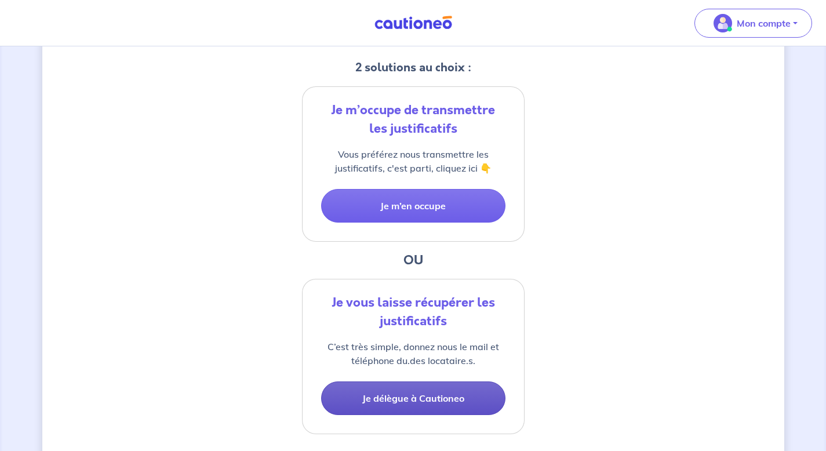
click at [342, 398] on button "Je délègue à Cautioneo" at bounding box center [413, 398] width 184 height 34
select select "FR"
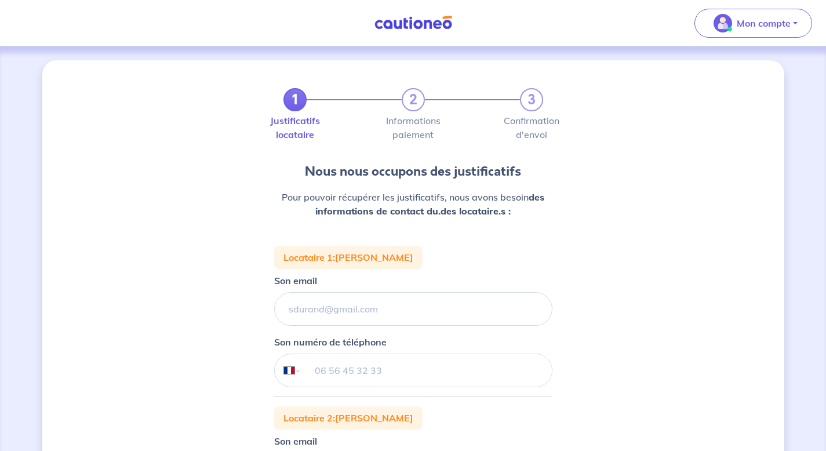
click at [166, 227] on div "1 2 3 Justificatifs locataire Informations paiement Confirmation d'envoi Nous n…" at bounding box center [413, 407] width 742 height 695
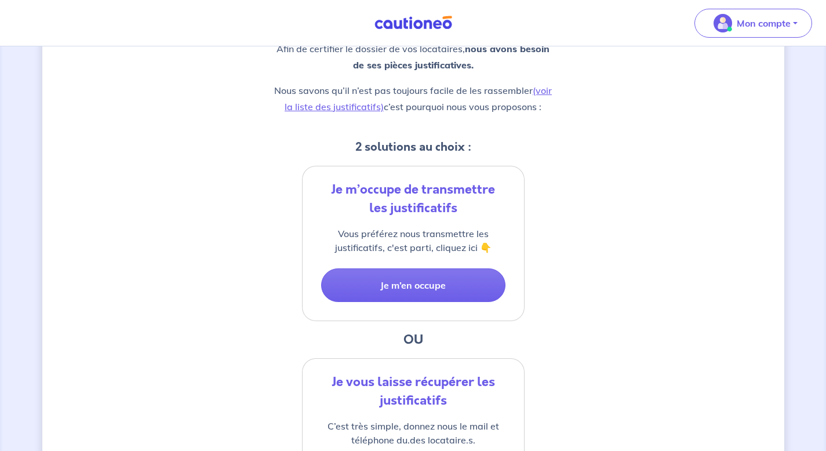
scroll to position [159, 0]
click at [541, 89] on link "(voir la liste des justificatifs)" at bounding box center [417, 98] width 267 height 28
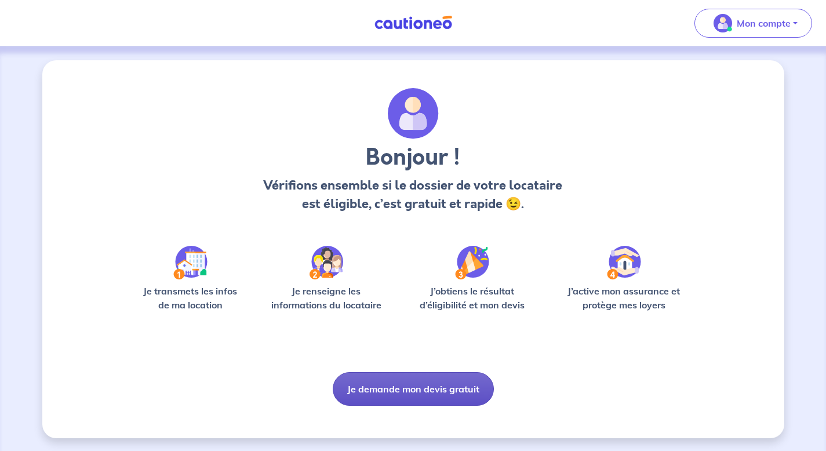
click at [389, 393] on button "Je demande mon devis gratuit" at bounding box center [413, 389] width 161 height 34
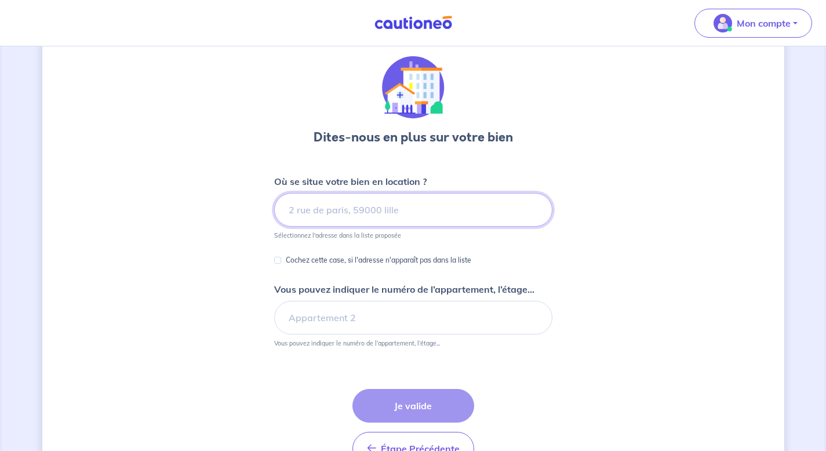
scroll to position [34, 0]
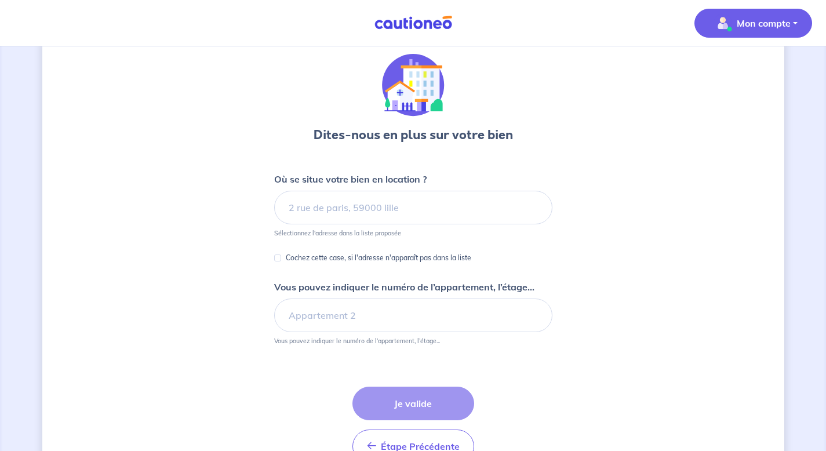
click at [734, 22] on span "Mon compte" at bounding box center [750, 23] width 82 height 19
click at [733, 75] on link "Mes informations" at bounding box center [741, 72] width 93 height 19
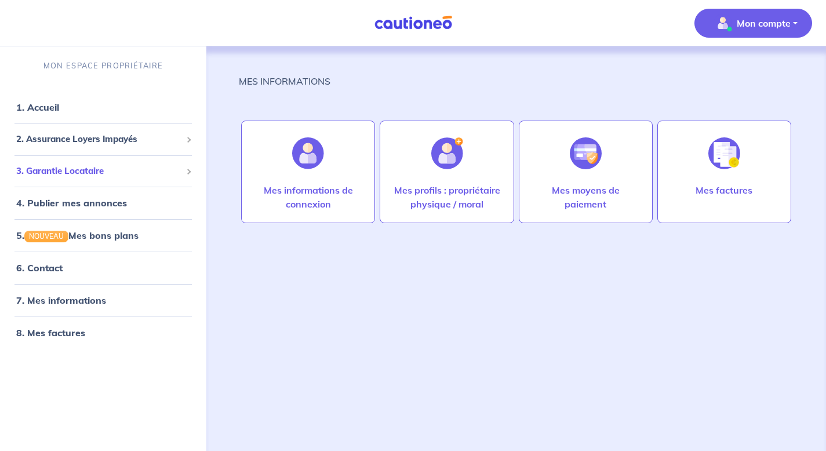
click at [91, 177] on span "3. Garantie Locataire" at bounding box center [98, 171] width 165 height 13
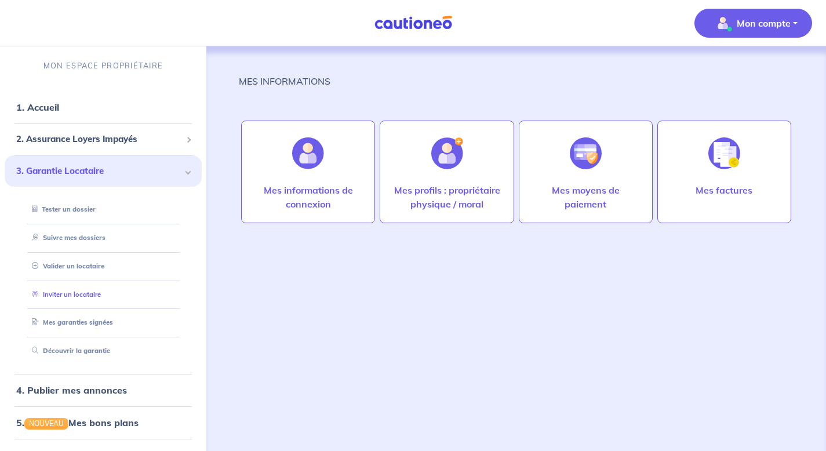
click at [74, 293] on link "Inviter un locataire" at bounding box center [64, 294] width 74 height 8
select select "FR"
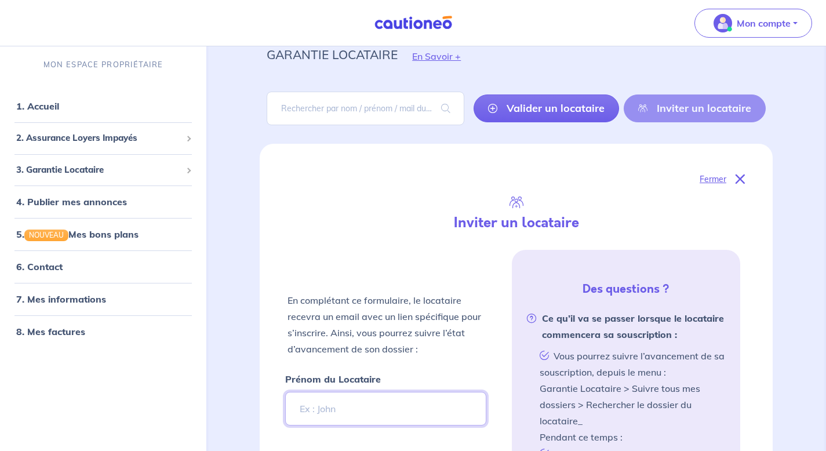
scroll to position [43, 0]
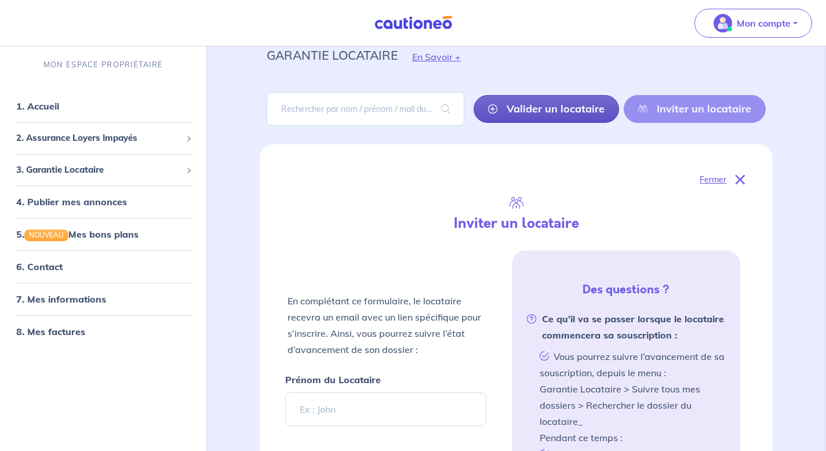
click at [530, 110] on link "Valider un locataire" at bounding box center [545, 109] width 145 height 28
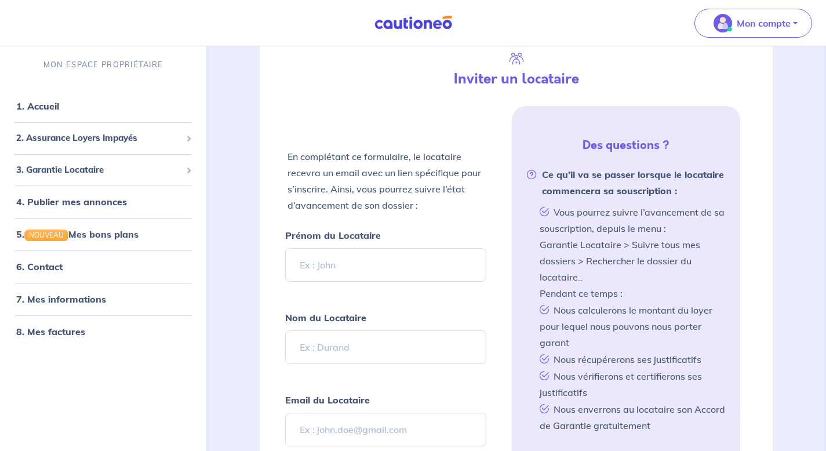
scroll to position [171, 0]
